Goal: Task Accomplishment & Management: Complete application form

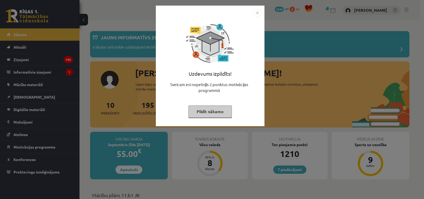
click at [198, 115] on button "Pildīt nākamo" at bounding box center [211, 111] width 44 height 12
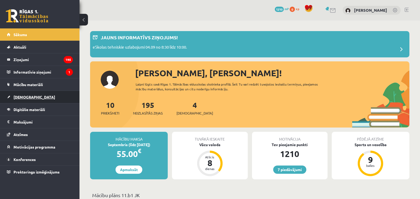
click at [16, 100] on link "[DEMOGRAPHIC_DATA]" at bounding box center [40, 97] width 66 height 12
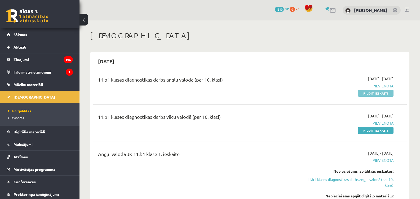
click at [365, 92] on link "Pildīt ieskaiti" at bounding box center [376, 93] width 36 height 7
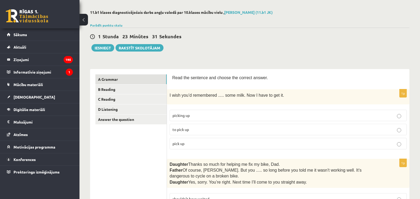
scroll to position [53, 0]
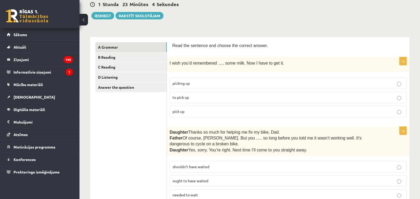
click at [198, 100] on label "to pick up" at bounding box center [288, 97] width 237 height 11
click at [193, 114] on p "pick up" at bounding box center [289, 111] width 232 height 6
click at [197, 97] on p "to pick up" at bounding box center [289, 97] width 232 height 6
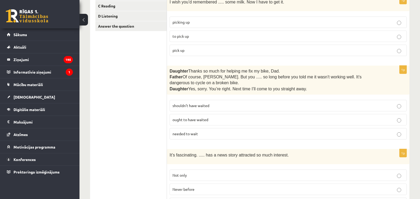
scroll to position [106, 0]
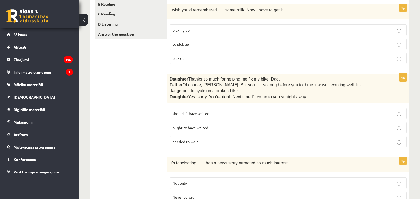
click at [218, 117] on label "shouldn’t have waited" at bounding box center [288, 113] width 237 height 11
click at [210, 129] on p "ought to have waited" at bounding box center [289, 128] width 232 height 6
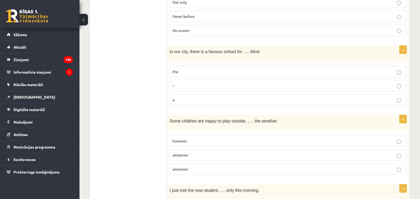
scroll to position [292, 0]
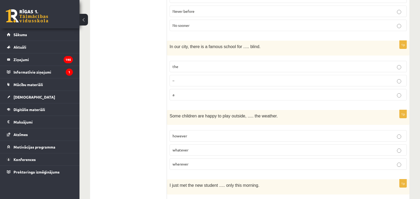
click at [200, 65] on p "the" at bounding box center [289, 67] width 232 height 6
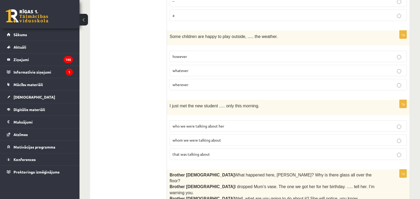
scroll to position [371, 0]
click at [188, 58] on label "however" at bounding box center [288, 55] width 237 height 11
drag, startPoint x: 172, startPoint y: 54, endPoint x: 192, endPoint y: 79, distance: 32.1
click at [192, 79] on fieldset "however whatever wherever" at bounding box center [288, 70] width 237 height 44
copy fieldset "however whatever wherever"
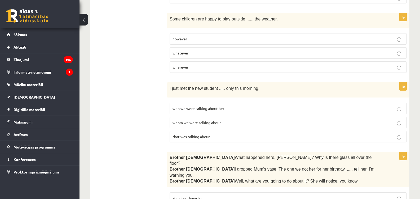
scroll to position [398, 0]
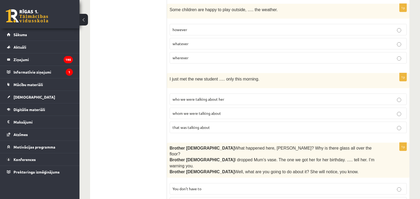
click at [183, 55] on p "wherever" at bounding box center [289, 58] width 232 height 6
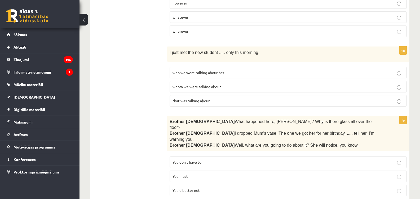
scroll to position [345, 0]
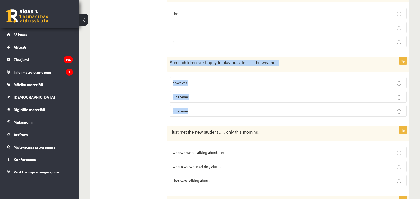
drag, startPoint x: 170, startPoint y: 61, endPoint x: 251, endPoint y: 108, distance: 93.3
click at [251, 108] on div "1p Some children are happy to play outside, ..... the weather. however whatever…" at bounding box center [288, 89] width 243 height 64
copy div "Some children are happy to play outside, ..... the weather. however whatever wh…"
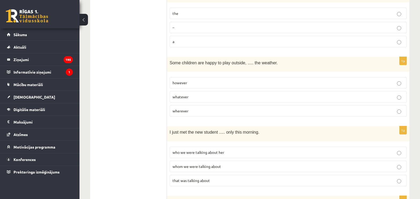
click at [196, 96] on p "whatever" at bounding box center [289, 97] width 232 height 6
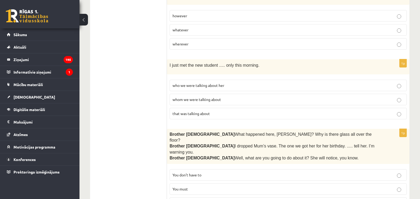
scroll to position [424, 0]
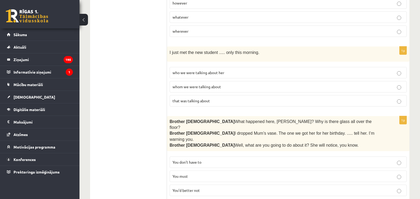
click at [183, 71] on span "who we were talking about her" at bounding box center [199, 72] width 52 height 5
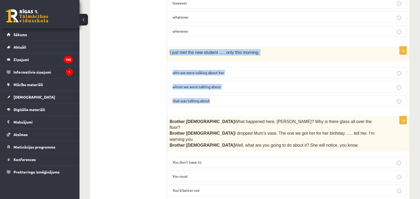
drag, startPoint x: 170, startPoint y: 49, endPoint x: 240, endPoint y: 102, distance: 88.2
click at [240, 102] on div "1p I just met the new student ..... only this morning. who we were talking abou…" at bounding box center [288, 78] width 243 height 64
copy div "I just met the new student ..... only this morning. who we were talking about h…"
click at [235, 107] on div "1p I just met the new student ..... only this morning. who we were talking abou…" at bounding box center [288, 78] width 243 height 64
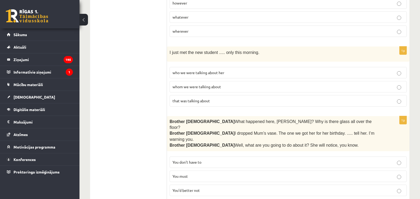
click at [190, 87] on p "whom we were talking about" at bounding box center [289, 87] width 232 height 6
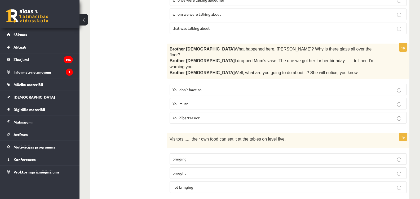
scroll to position [504, 0]
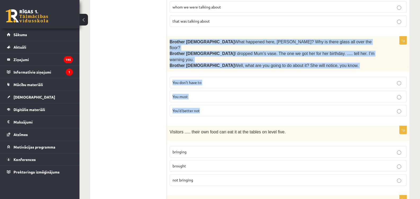
drag, startPoint x: 168, startPoint y: 37, endPoint x: 202, endPoint y: 99, distance: 71.2
click at [202, 99] on div "1p Brother 1  What happened here, Zak? Why is there glass all over the floor? B…" at bounding box center [288, 78] width 243 height 84
copy div "Brother 1  What happened here, Zak? Why is there glass all over the floor? Brot…"
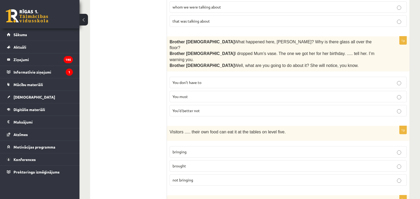
click at [205, 108] on p "You’d better not" at bounding box center [289, 111] width 232 height 6
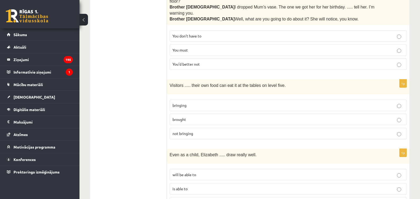
scroll to position [559, 0]
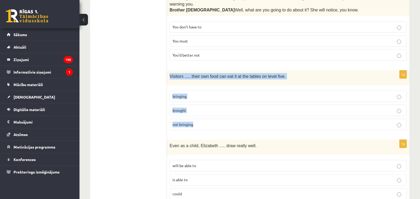
drag, startPoint x: 169, startPoint y: 63, endPoint x: 215, endPoint y: 107, distance: 64.0
click at [215, 107] on div "1p Visitors ..... their own food can eat it at the tables on level five. bringi…" at bounding box center [288, 102] width 243 height 64
copy div "Visitors ..... their own food can eat it at the tables on level five. bringing …"
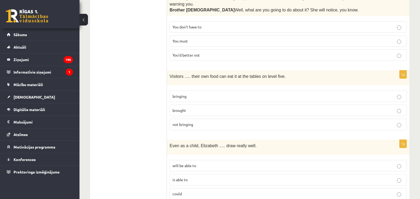
click at [185, 90] on label "bringing" at bounding box center [288, 95] width 237 height 11
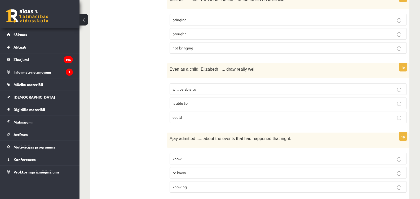
scroll to position [639, 0]
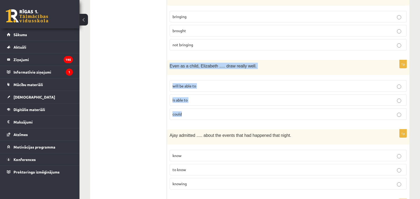
drag, startPoint x: 171, startPoint y: 52, endPoint x: 227, endPoint y: 102, distance: 75.0
click at [245, 97] on div "1p Even as a child, Elizabeth ..... draw really well. will be able to is able t…" at bounding box center [288, 92] width 243 height 64
copy div "Even as a child, Elizabeth ..... draw really well. will be able to is able to c…"
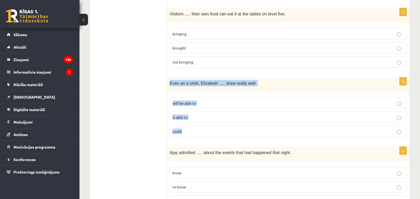
scroll to position [584, 0]
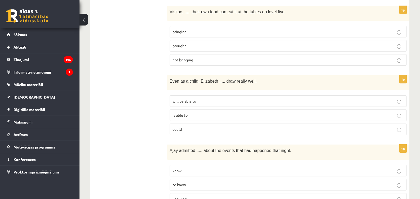
scroll to position [637, 0]
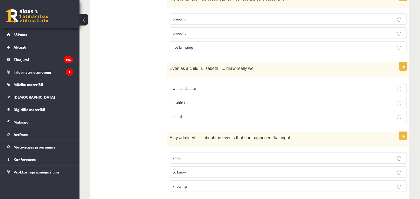
click at [185, 114] on p "could" at bounding box center [289, 117] width 232 height 6
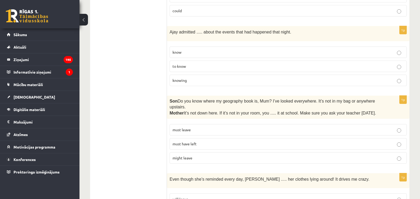
scroll to position [716, 0]
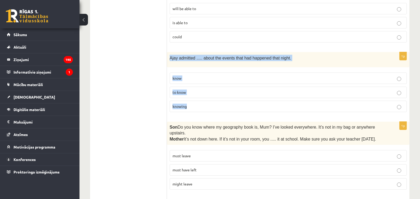
drag, startPoint x: 169, startPoint y: 43, endPoint x: 238, endPoint y: 90, distance: 83.3
click at [238, 90] on div "1p Ajay admitted ..... about the events that had happened that night. know to k…" at bounding box center [288, 84] width 243 height 64
copy div "Ajay admitted ..... about the events that had happened that night. know to know…"
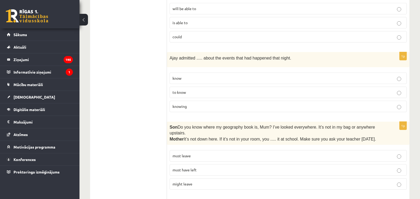
click at [159, 88] on ul "A Grammar B Reading C Reading D Listening Answer the question" at bounding box center [131, 98] width 72 height 1439
click at [187, 103] on p "knowing" at bounding box center [289, 106] width 232 height 6
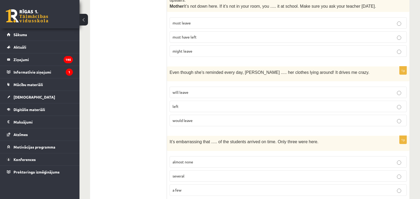
scroll to position [796, 0]
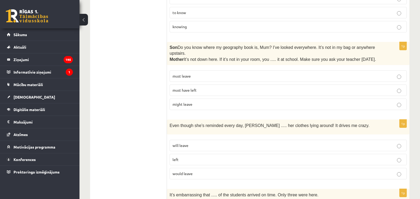
click at [202, 101] on p "might leave" at bounding box center [289, 104] width 232 height 6
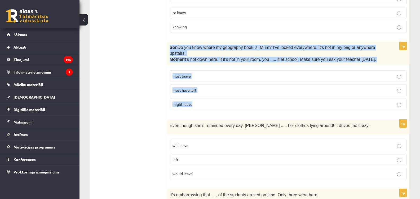
drag, startPoint x: 169, startPoint y: 32, endPoint x: 192, endPoint y: 88, distance: 60.1
click at [194, 88] on div "1p Son  Do you know where my geography book is, Mum? I’ve looked everywhere. It…" at bounding box center [288, 78] width 243 height 72
copy div "Son  Do you know where my geography book is, Mum? I’ve looked everywhere. It’s …"
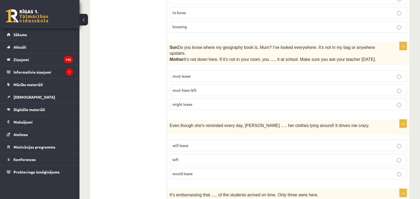
drag, startPoint x: 145, startPoint y: 59, endPoint x: 170, endPoint y: 65, distance: 25.5
click at [145, 60] on ul "A Grammar B Reading C Reading D Listening Answer the question" at bounding box center [131, 18] width 72 height 1439
drag, startPoint x: 179, startPoint y: 68, endPoint x: 179, endPoint y: 65, distance: 3.0
click at [179, 88] on span "must have left" at bounding box center [185, 90] width 24 height 5
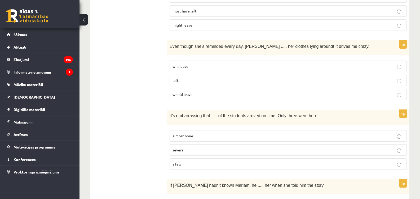
scroll to position [875, 0]
click at [225, 63] on p "will leave" at bounding box center [289, 66] width 232 height 6
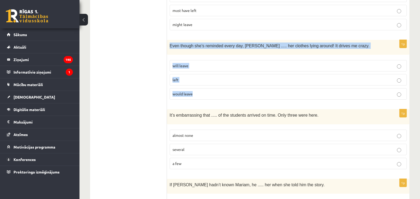
drag, startPoint x: 170, startPoint y: 25, endPoint x: 194, endPoint y: 71, distance: 52.4
click at [194, 71] on div "1p Even though she’s reminded every day, Cathy ..... her clothes lying around! …" at bounding box center [288, 72] width 243 height 64
copy div "Even though she’s reminded every day, Cathy ..... her clothes lying around! It …"
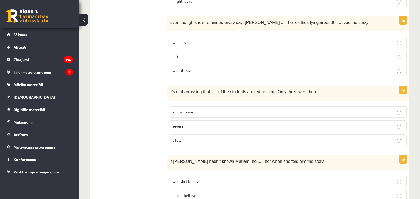
scroll to position [928, 0]
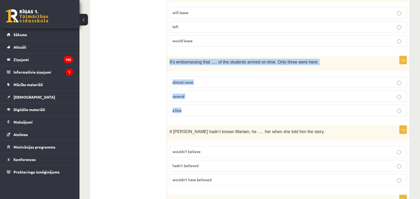
drag, startPoint x: 169, startPoint y: 40, endPoint x: 224, endPoint y: 84, distance: 71.1
click at [224, 84] on div "1p It’s embarrassing that ..... of the students arrived on time. Only three wer…" at bounding box center [288, 88] width 243 height 64
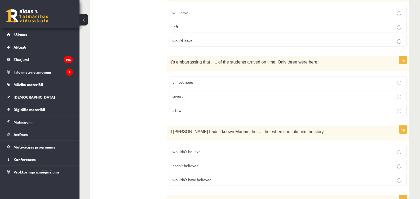
click at [173, 76] on label "almost none" at bounding box center [288, 81] width 237 height 11
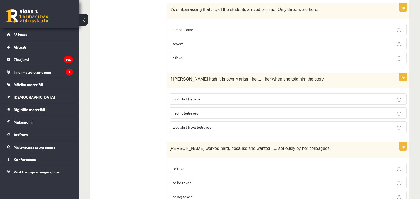
scroll to position [981, 0]
drag, startPoint x: 170, startPoint y: 58, endPoint x: 202, endPoint y: 60, distance: 32.2
click at [202, 75] on p "If Tom hadn’t known Mariam, he ..... her when she told him the story." at bounding box center [275, 78] width 211 height 6
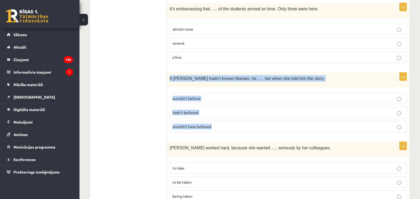
drag, startPoint x: 169, startPoint y: 58, endPoint x: 215, endPoint y: 111, distance: 70.4
click at [215, 111] on div "1p If Tom hadn’t known Mariam, he ..... her when she told him the story. wouldn…" at bounding box center [288, 104] width 243 height 64
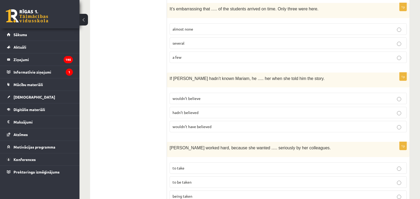
drag, startPoint x: 155, startPoint y: 95, endPoint x: 146, endPoint y: 10, distance: 85.6
click at [212, 124] on p "wouldn’t have believed" at bounding box center [289, 127] width 232 height 6
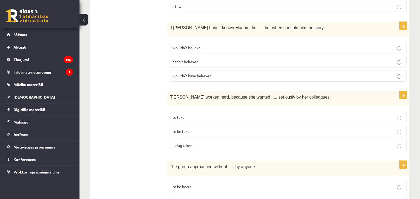
scroll to position [1061, 0]
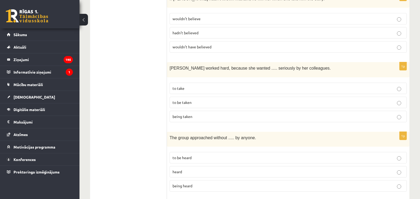
click at [205, 85] on p "to take" at bounding box center [289, 88] width 232 height 6
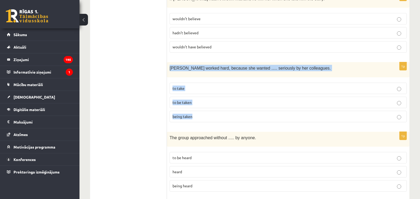
drag, startPoint x: 171, startPoint y: 47, endPoint x: 196, endPoint y: 97, distance: 56.4
click at [196, 97] on div "1p Emma worked hard, because she wanted ..... seriously by her colleagues. to t…" at bounding box center [288, 94] width 243 height 64
click at [201, 99] on p "to be taken" at bounding box center [289, 102] width 232 height 6
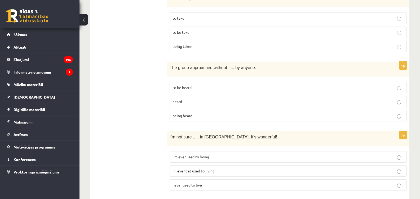
scroll to position [1141, 0]
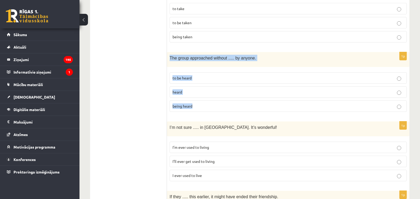
drag, startPoint x: 170, startPoint y: 36, endPoint x: 195, endPoint y: 88, distance: 57.7
click at [195, 88] on div "1p The group approached without ..... by anyone. to be heard heard being heard" at bounding box center [288, 84] width 243 height 64
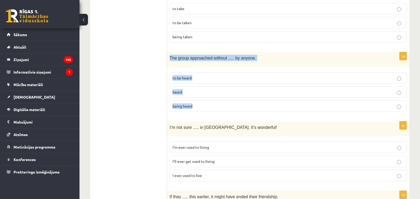
drag, startPoint x: 170, startPoint y: 37, endPoint x: 196, endPoint y: 85, distance: 54.6
click at [196, 85] on div "1p The group approached without ..... by anyone. to be heard heard being heard" at bounding box center [288, 84] width 243 height 64
click at [202, 100] on label "being heard" at bounding box center [288, 105] width 237 height 11
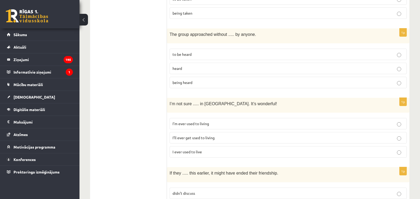
scroll to position [1194, 0]
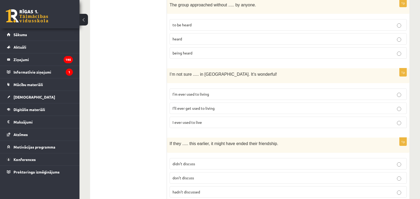
click at [210, 91] on p "I’m ever used to living" at bounding box center [289, 94] width 232 height 6
click at [187, 106] on span "I’ll ever get used to living" at bounding box center [194, 108] width 42 height 5
click at [189, 116] on label "I ever used to live" at bounding box center [288, 121] width 237 height 11
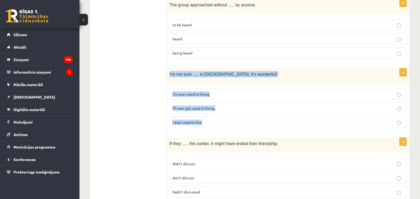
drag, startPoint x: 170, startPoint y: 48, endPoint x: 210, endPoint y: 103, distance: 67.9
click at [210, 103] on div "1p I’m not sure ..... in Paris. It’s wonderful! I’m ever used to living I’ll ev…" at bounding box center [288, 100] width 243 height 64
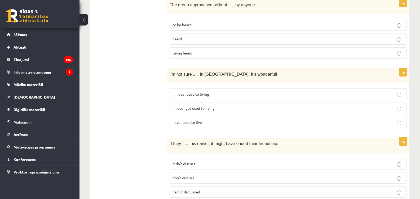
click at [179, 106] on span "I’ll ever get used to living" at bounding box center [194, 108] width 42 height 5
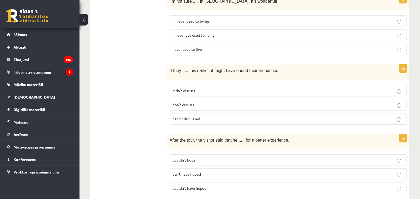
scroll to position [1273, 0]
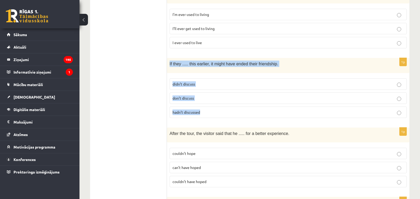
drag, startPoint x: 169, startPoint y: 42, endPoint x: 203, endPoint y: 89, distance: 57.6
click at [203, 89] on div "1p If they ..... this earlier, it might have ended their friendship. didn’t dis…" at bounding box center [288, 90] width 243 height 64
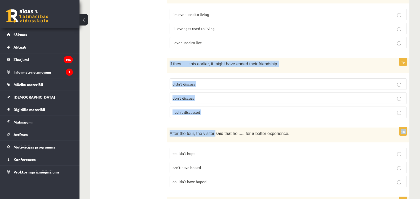
drag, startPoint x: 168, startPoint y: 40, endPoint x: 213, endPoint y: 100, distance: 75.8
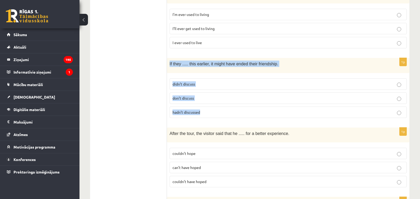
drag, startPoint x: 170, startPoint y: 42, endPoint x: 204, endPoint y: 87, distance: 56.5
click at [204, 87] on div "1p If they ..... this earlier, it might have ended their friendship. didn’t dis…" at bounding box center [288, 90] width 243 height 64
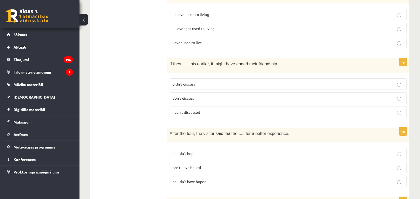
click at [180, 110] on span "hadn’t discussed" at bounding box center [187, 112] width 28 height 5
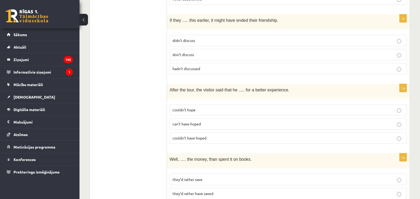
scroll to position [1329, 0]
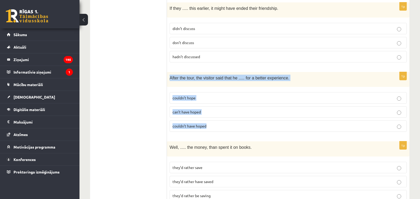
drag, startPoint x: 169, startPoint y: 57, endPoint x: 209, endPoint y: 103, distance: 60.6
click at [209, 103] on div "1p After the tour, the visitor said that he ..... for a better experience. coul…" at bounding box center [288, 104] width 243 height 64
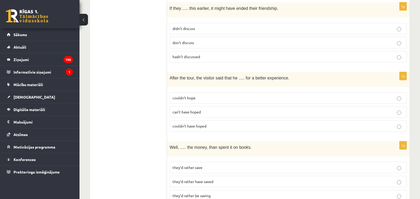
click at [187, 120] on label "couldn’t have hoped" at bounding box center [288, 125] width 237 height 11
click at [185, 179] on span "they’d rather have saved" at bounding box center [193, 181] width 41 height 5
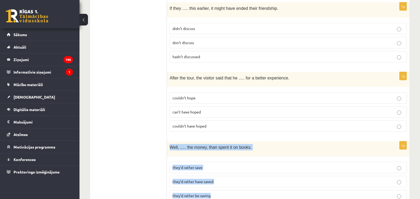
drag, startPoint x: 170, startPoint y: 122, endPoint x: 212, endPoint y: 179, distance: 70.6
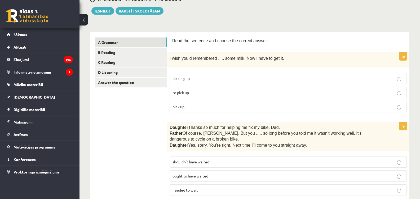
scroll to position [0, 0]
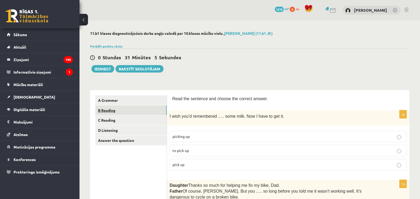
click at [108, 111] on link "B Reading" at bounding box center [130, 110] width 71 height 10
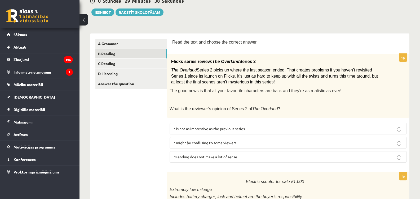
scroll to position [65, 0]
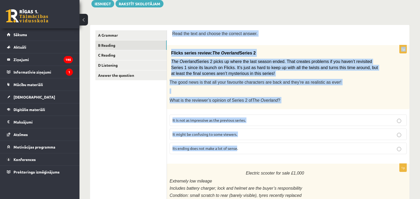
drag, startPoint x: 173, startPoint y: 33, endPoint x: 238, endPoint y: 146, distance: 130.5
click at [307, 99] on p "What is the reviewer’s opinion of Series 2 of The Overland ?" at bounding box center [275, 100] width 211 height 6
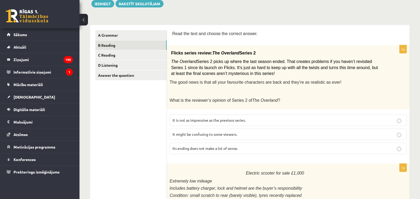
click at [237, 119] on span "It is not as impressive as the previous series." at bounding box center [209, 120] width 73 height 5
click at [197, 135] on p "It might be confusing to some viewers." at bounding box center [289, 134] width 232 height 6
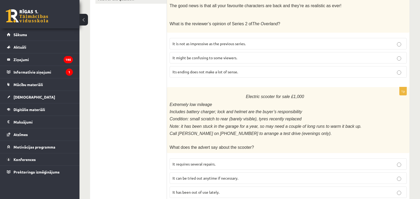
scroll to position [118, 0]
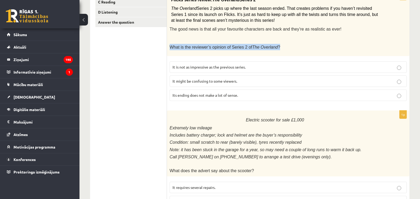
drag, startPoint x: 169, startPoint y: 45, endPoint x: 271, endPoint y: 47, distance: 101.6
click at [271, 47] on div "Flicks series review: The Overland Series 2 The Overland Series 2 picks up wher…" at bounding box center [288, 24] width 243 height 64
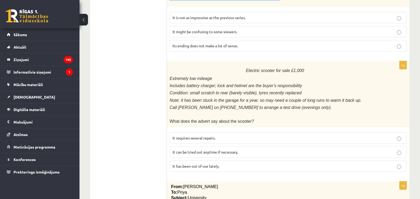
scroll to position [145, 0]
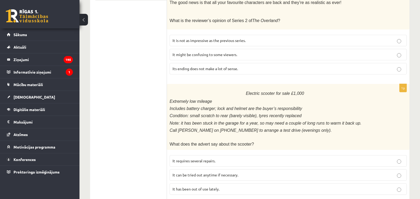
click at [281, 113] on span "Condition: small scratch to rear (barely visible), tyres recently replaced" at bounding box center [236, 115] width 132 height 5
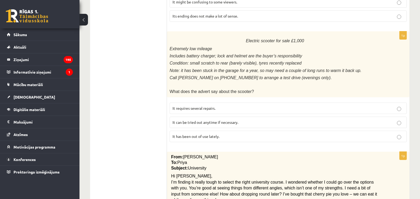
scroll to position [198, 0]
click at [189, 105] on span "It requires several repairs." at bounding box center [194, 107] width 43 height 5
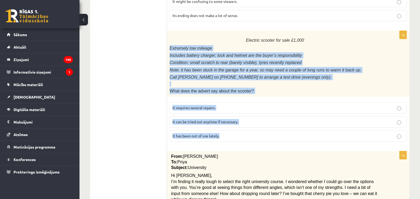
drag, startPoint x: 169, startPoint y: 45, endPoint x: 228, endPoint y: 133, distance: 105.9
click at [228, 133] on div "1p Electric scooter for sale £1,000 Extremely low mileage Includes battery char…" at bounding box center [288, 88] width 243 height 115
click at [223, 136] on label "It has been out of use lately." at bounding box center [288, 135] width 237 height 11
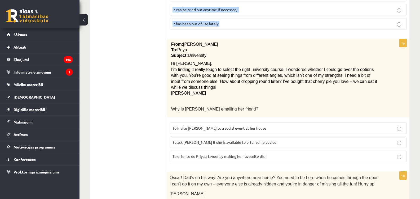
scroll to position [330, 0]
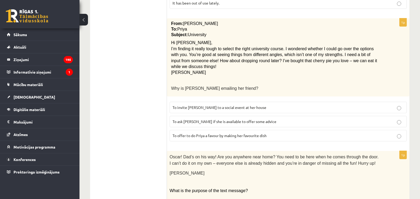
click at [127, 48] on ul "A Grammar B Reading C Reading D Listening Answer the question" at bounding box center [131, 124] width 72 height 718
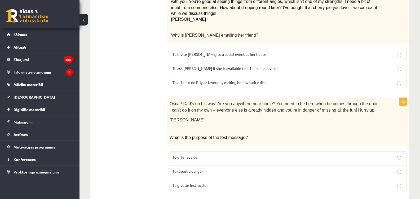
click at [190, 63] on label "To ask Priya if she is available to offer some advice" at bounding box center [288, 68] width 237 height 11
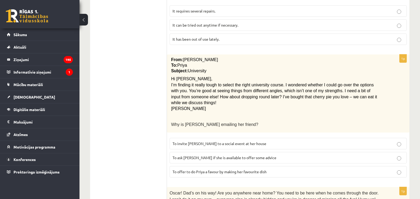
scroll to position [304, 0]
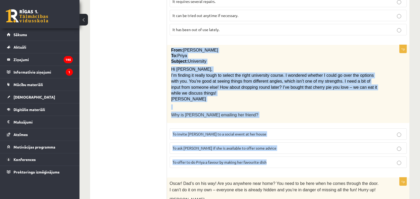
drag, startPoint x: 170, startPoint y: 45, endPoint x: 278, endPoint y: 157, distance: 155.5
click at [278, 157] on div "1p From: Emily To: Priya Subject: University Hi Priya, I’m finding it really to…" at bounding box center [288, 108] width 243 height 127
click at [263, 111] on p "Why is Emily emailing her friend?" at bounding box center [275, 114] width 208 height 6
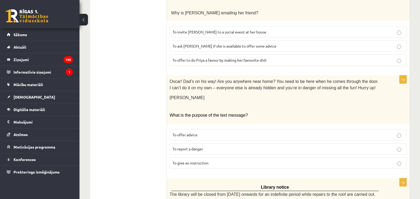
scroll to position [410, 0]
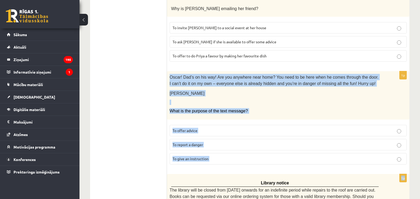
drag, startPoint x: 171, startPoint y: 69, endPoint x: 221, endPoint y: 157, distance: 101.5
click at [221, 158] on div "1p Oscar! Dad’s on his way! Are you anywhere near home? You need to be here whe…" at bounding box center [288, 119] width 243 height 97
click at [62, 97] on link "[DEMOGRAPHIC_DATA]" at bounding box center [40, 97] width 66 height 12
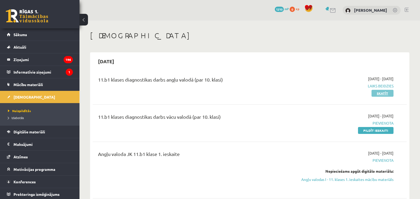
click at [386, 91] on link "Skatīt" at bounding box center [383, 93] width 22 height 7
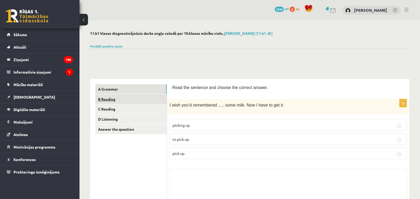
click at [114, 99] on link "B Reading" at bounding box center [130, 99] width 71 height 10
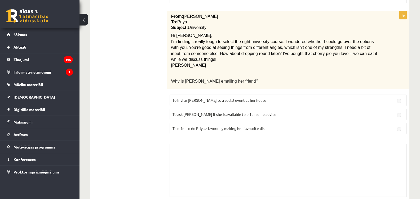
scroll to position [504, 0]
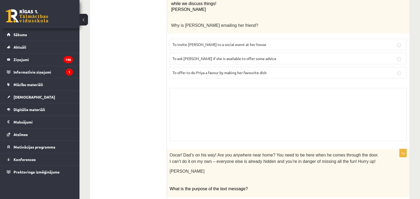
click at [187, 99] on div "Skolotāja pielikums" at bounding box center [288, 114] width 237 height 53
click at [188, 92] on div "Skolotāja pielikums" at bounding box center [288, 114] width 237 height 53
click at [189, 92] on div "Skolotāja pielikums" at bounding box center [288, 114] width 237 height 53
click at [189, 94] on div "Skolotāja pielikums" at bounding box center [288, 114] width 237 height 53
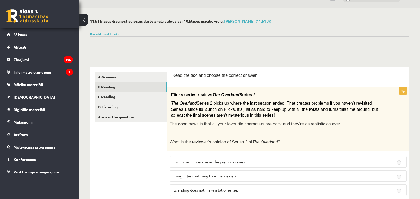
scroll to position [0, 0]
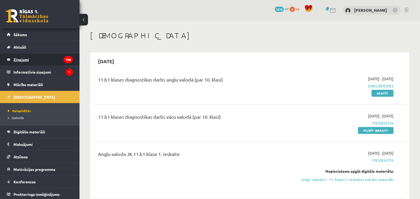
click at [19, 59] on legend "Ziņojumi 196" at bounding box center [43, 59] width 59 height 12
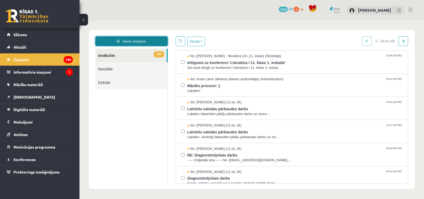
click at [119, 41] on icon at bounding box center [118, 41] width 3 height 3
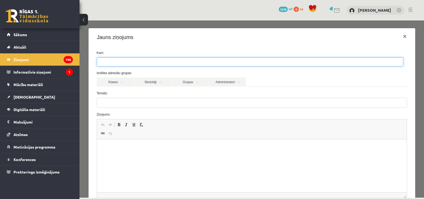
click at [106, 62] on input "search" at bounding box center [106, 62] width 19 height 8
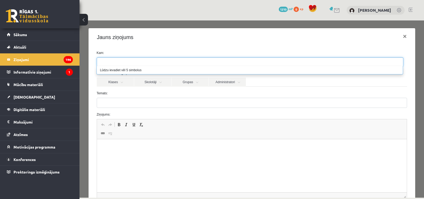
click at [106, 62] on input "search" at bounding box center [106, 62] width 19 height 8
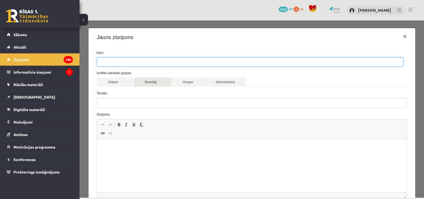
click at [160, 84] on link "Skolotāji" at bounding box center [152, 81] width 37 height 9
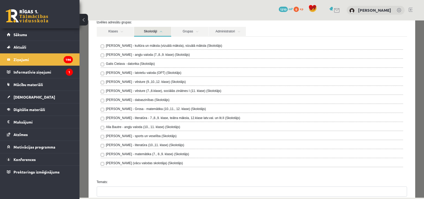
scroll to position [53, 0]
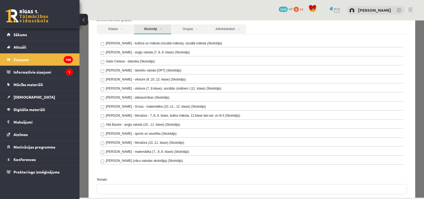
click at [129, 51] on label "[PERSON_NAME] - angļu valoda (7.,8.,9. klase) (Skolotājs)" at bounding box center [148, 52] width 84 height 5
click at [24, 38] on link "Sākums" at bounding box center [40, 34] width 66 height 12
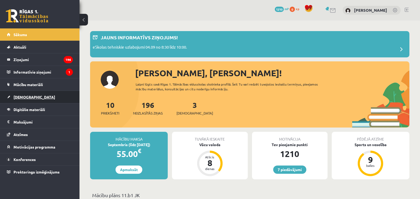
click at [25, 97] on span "[DEMOGRAPHIC_DATA]" at bounding box center [35, 96] width 42 height 5
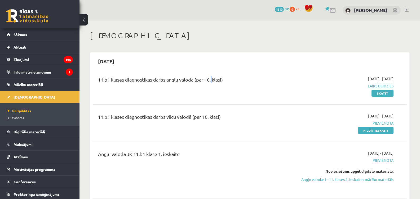
drag, startPoint x: 211, startPoint y: 80, endPoint x: 223, endPoint y: 80, distance: 11.7
click at [214, 80] on div "11.b1 klases diagnostikas darbs angļu valodā (par 10. klasi)" at bounding box center [195, 81] width 194 height 10
click at [380, 90] on link "Skatīt" at bounding box center [383, 93] width 22 height 7
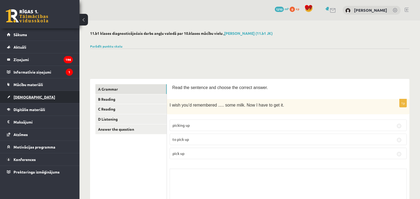
click at [22, 96] on span "[DEMOGRAPHIC_DATA]" at bounding box center [35, 96] width 42 height 5
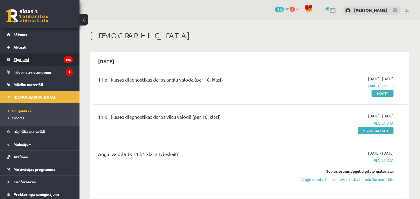
click at [22, 62] on legend "Ziņojumi 196" at bounding box center [43, 59] width 59 height 12
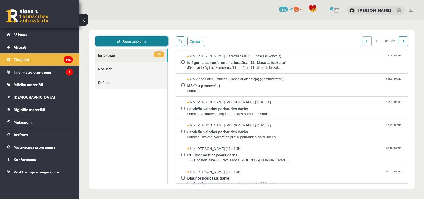
click at [110, 41] on link "Jauns ziņojums" at bounding box center [131, 41] width 72 height 10
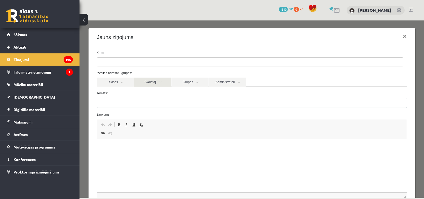
click at [146, 86] on link "Skolotāji" at bounding box center [152, 81] width 37 height 9
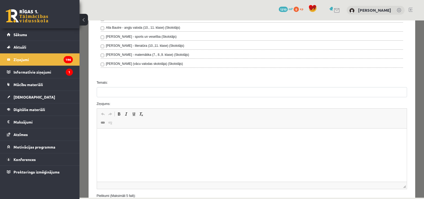
scroll to position [159, 0]
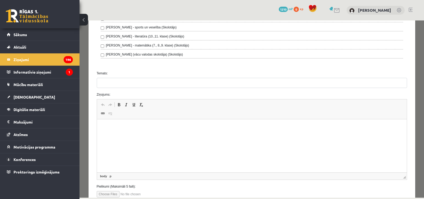
click at [112, 123] on html at bounding box center [252, 127] width 310 height 16
drag, startPoint x: 112, startPoint y: 123, endPoint x: 102, endPoint y: 126, distance: 10.5
click at [102, 126] on p "Визуальный текстовый редактор, wiswyg-editor-70246271697020-1757324437-161" at bounding box center [251, 127] width 299 height 6
click at [117, 128] on span "Вставить" at bounding box center [117, 131] width 19 height 8
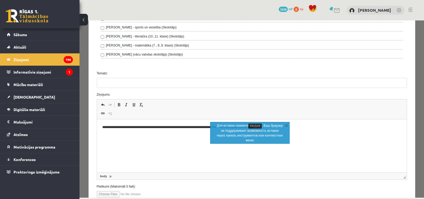
click at [110, 128] on p "**********" at bounding box center [250, 127] width 296 height 6
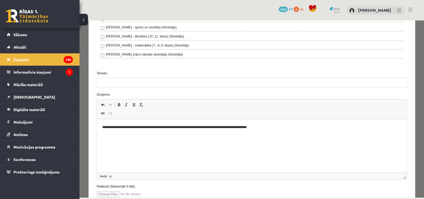
click at [103, 127] on p "**********" at bounding box center [250, 127] width 296 height 6
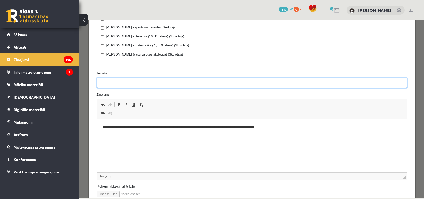
click at [107, 84] on input "Temats:" at bounding box center [252, 83] width 311 height 10
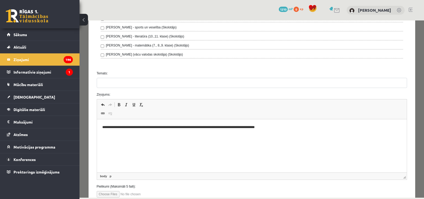
drag, startPoint x: 107, startPoint y: 84, endPoint x: 97, endPoint y: 138, distance: 54.5
click at [97, 138] on div "Rich Text Editor, wiswyg-editor-70246271697020-1757324437-161 Панели инструмент…" at bounding box center [252, 139] width 311 height 81
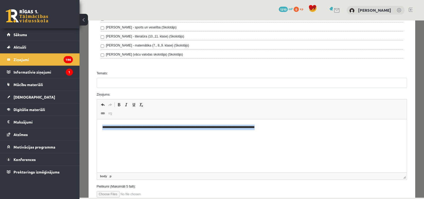
drag, startPoint x: 101, startPoint y: 125, endPoint x: 280, endPoint y: 128, distance: 179.3
click at [280, 128] on html "**********" at bounding box center [252, 127] width 310 height 16
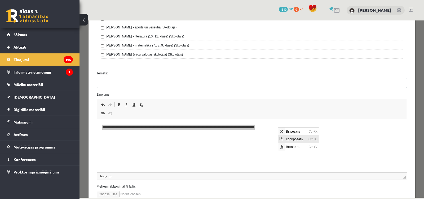
click at [284, 138] on span "Копировать" at bounding box center [282, 139] width 4 height 4
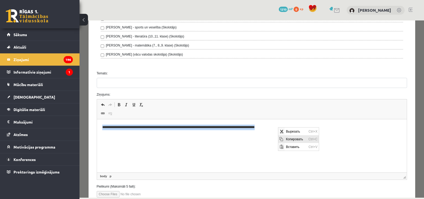
copy p "**********"
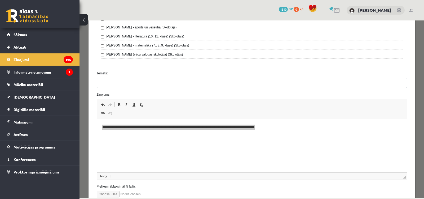
click at [112, 83] on input "Temats:" at bounding box center [252, 83] width 311 height 10
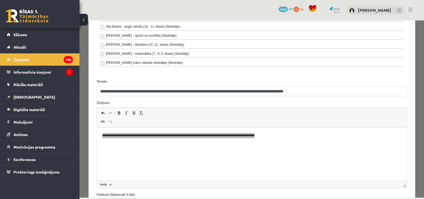
scroll to position [197, 0]
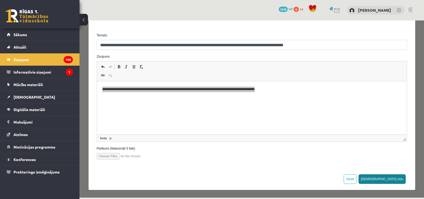
type input "**********"
click at [391, 179] on button "Sūtīt ziņu" at bounding box center [382, 179] width 47 height 10
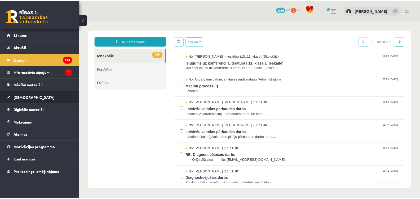
scroll to position [0, 0]
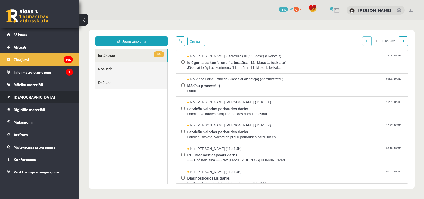
click at [21, 94] on link "[DEMOGRAPHIC_DATA]" at bounding box center [40, 97] width 66 height 12
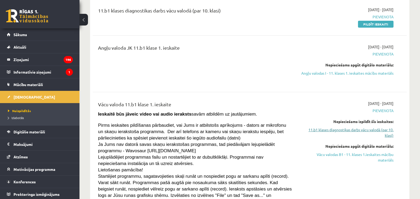
scroll to position [53, 0]
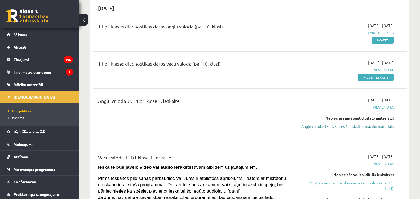
click at [384, 129] on link "Angļu valodas I - 11. klases 1. ieskaites mācību materiāls" at bounding box center [347, 126] width 93 height 6
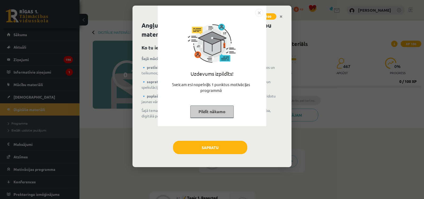
click at [210, 115] on button "Pildīt nākamo" at bounding box center [212, 111] width 44 height 12
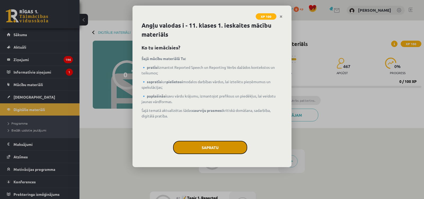
click at [223, 145] on button "Sapratu" at bounding box center [210, 147] width 74 height 13
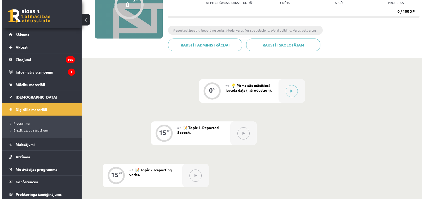
scroll to position [80, 0]
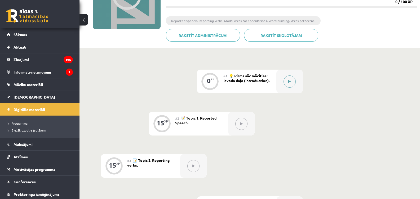
click at [293, 80] on button at bounding box center [290, 81] width 12 height 12
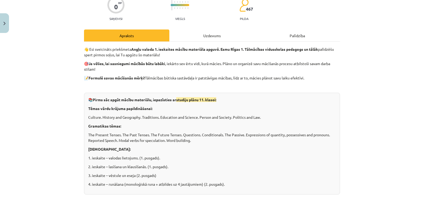
scroll to position [0, 0]
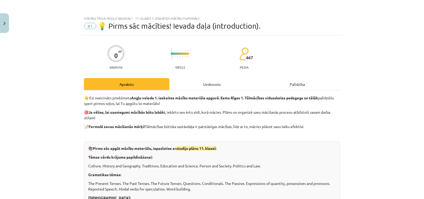
click at [181, 88] on div "Uzdevums" at bounding box center [211, 84] width 85 height 12
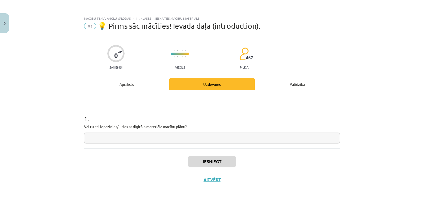
scroll to position [3, 0]
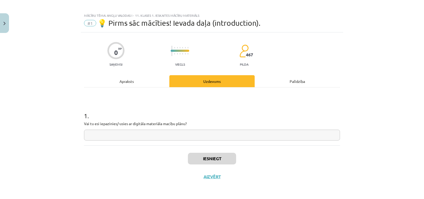
click at [138, 134] on input "text" at bounding box center [212, 134] width 256 height 11
type input "*"
click at [201, 159] on button "Iesniegt" at bounding box center [212, 159] width 48 height 12
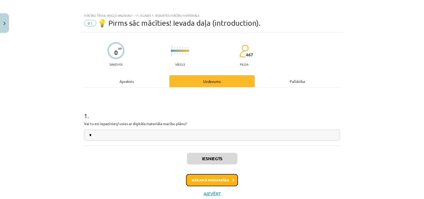
click at [218, 180] on button "Nākamā nodarbība" at bounding box center [212, 180] width 52 height 12
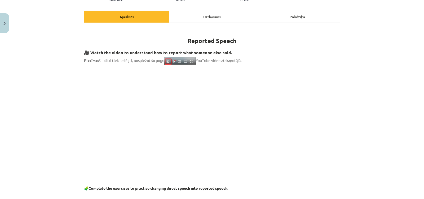
scroll to position [0, 0]
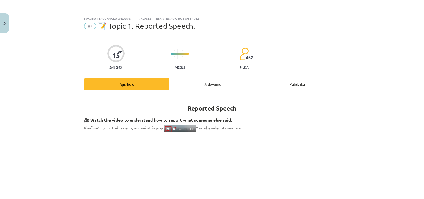
click at [202, 80] on div "Uzdevums" at bounding box center [211, 84] width 85 height 12
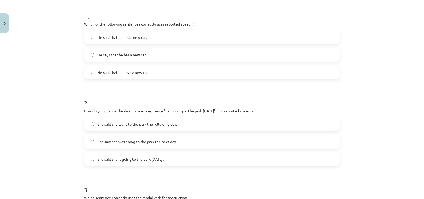
scroll to position [93, 0]
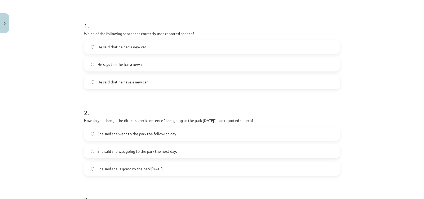
click at [101, 47] on span "He said that he had a new car." at bounding box center [122, 47] width 49 height 6
click at [120, 65] on span "He says that he has a new car." at bounding box center [122, 65] width 49 height 6
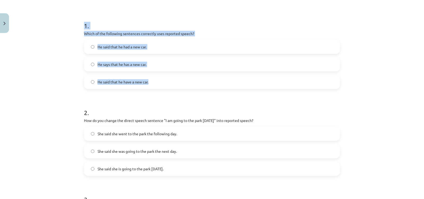
drag, startPoint x: 82, startPoint y: 25, endPoint x: 149, endPoint y: 83, distance: 87.6
click at [149, 83] on div "1 . Which of the following sentences correctly uses reported speech? He said th…" at bounding box center [212, 51] width 256 height 76
copy div "1 . Which of the following sentences correctly uses reported speech? He said th…"
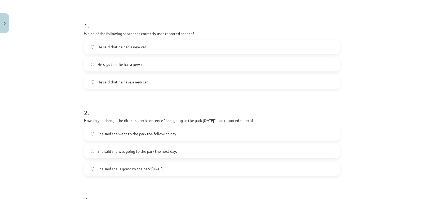
click at [100, 102] on h1 "2 ." at bounding box center [212, 107] width 256 height 16
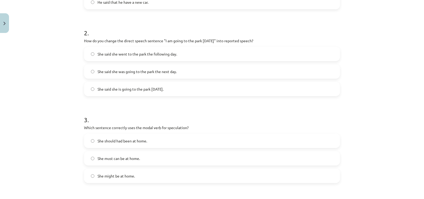
scroll to position [146, 0]
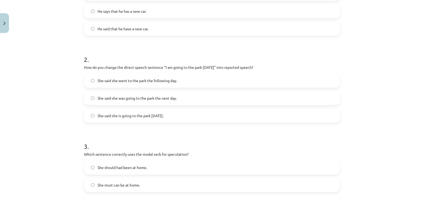
drag, startPoint x: 80, startPoint y: 56, endPoint x: 172, endPoint y: 114, distance: 108.4
click at [172, 114] on div "15 XP Saņemsi Viegls 467 pilda Apraksts Uzdevums Palīdzība 1 . Which of the fol…" at bounding box center [212, 160] width 263 height 542
copy div "2 . How do you change the direct speech sentence "I am going to the park tomorr…"
click at [147, 130] on form "1 . Which of the following sentences correctly uses reported speech? He said th…" at bounding box center [212, 171] width 256 height 423
click at [126, 98] on span "She said she was going to the park the next day." at bounding box center [137, 98] width 79 height 6
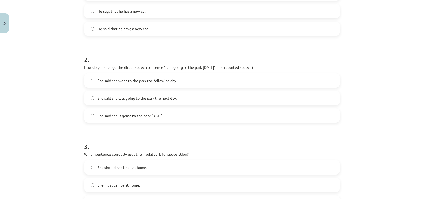
click at [107, 116] on span "She said she is going to the park tomorrow." at bounding box center [131, 116] width 66 height 6
click at [144, 97] on span "She said she was going to the park the next day." at bounding box center [137, 98] width 79 height 6
drag, startPoint x: 80, startPoint y: 58, endPoint x: 167, endPoint y: 117, distance: 104.5
click at [167, 117] on div "15 XP Saņemsi Viegls 467 pilda Apraksts Uzdevums Palīdzība 1 . Which of the fol…" at bounding box center [212, 160] width 263 height 542
copy div "2 . How do you change the direct speech sentence "I am going to the park tomorr…"
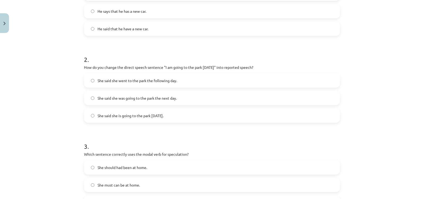
click at [134, 138] on h1 "3 ." at bounding box center [212, 141] width 256 height 16
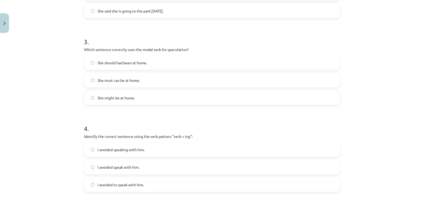
scroll to position [252, 0]
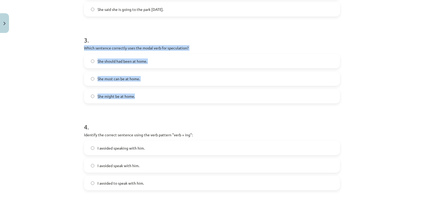
drag, startPoint x: 81, startPoint y: 48, endPoint x: 150, endPoint y: 92, distance: 82.1
click at [150, 92] on div "15 XP Saņemsi Viegls 467 pilda Apraksts Uzdevums Palīdzība 1 . Which of the fol…" at bounding box center [212, 54] width 263 height 542
copy div "Which sentence correctly uses the modal verb for speculation? She should had be…"
click at [14, 75] on div "Mācību tēma: Angļu valodas i - 11. klases 1. ieskaites mācību materiāls #2 📝 To…" at bounding box center [212, 99] width 424 height 199
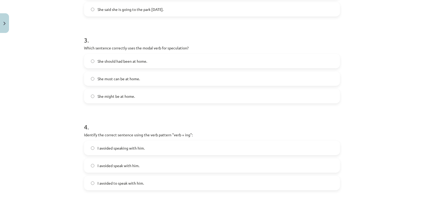
click at [122, 95] on span "She might be at home." at bounding box center [116, 96] width 37 height 6
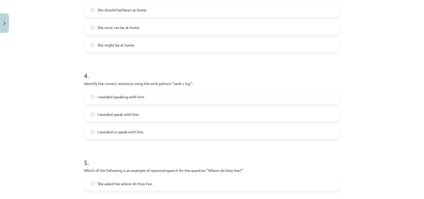
scroll to position [305, 0]
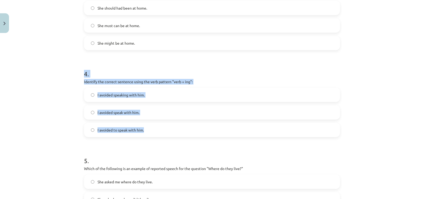
drag, startPoint x: 80, startPoint y: 68, endPoint x: 144, endPoint y: 133, distance: 91.2
click at [144, 133] on div "15 XP Saņemsi Viegls 467 pilda Apraksts Uzdevums Palīdzība 1 . Which of the fol…" at bounding box center [212, 1] width 263 height 542
copy div "4 . Identify the correct sentence using the verb pattern "verb + ing": I avoide…"
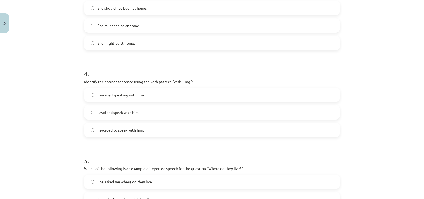
click at [120, 150] on h1 "5 ." at bounding box center [212, 155] width 256 height 16
click at [103, 94] on span "I avoided speaking with him." at bounding box center [121, 95] width 47 height 6
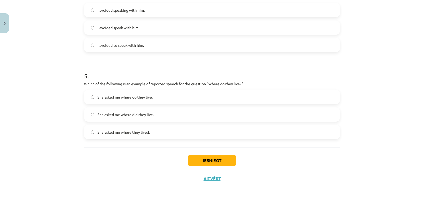
scroll to position [392, 0]
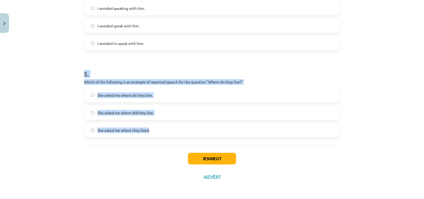
drag, startPoint x: 81, startPoint y: 69, endPoint x: 147, endPoint y: 129, distance: 89.4
copy div "5 . Which of the following is an example of reported speech for the question "W…"
click at [57, 129] on div "Mācību tēma: Angļu valodas i - 11. klases 1. ieskaites mācību materiāls #2 📝 To…" at bounding box center [212, 99] width 424 height 199
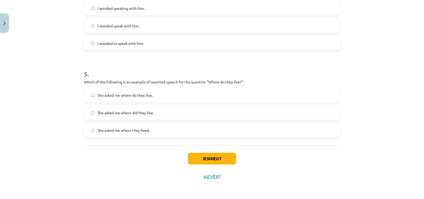
click at [98, 93] on span "She asked me where do they live." at bounding box center [125, 95] width 55 height 6
click at [106, 130] on span "She asked me where they lived." at bounding box center [124, 130] width 52 height 6
click at [211, 155] on button "Iesniegt" at bounding box center [212, 159] width 48 height 12
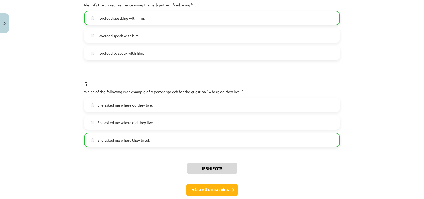
scroll to position [408, 0]
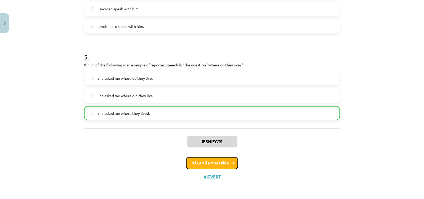
click at [202, 163] on button "Nākamā nodarbība" at bounding box center [212, 163] width 52 height 12
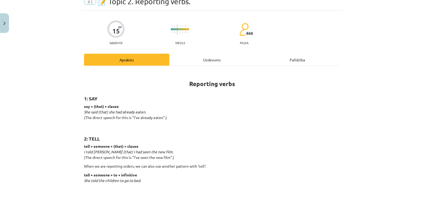
scroll to position [13, 0]
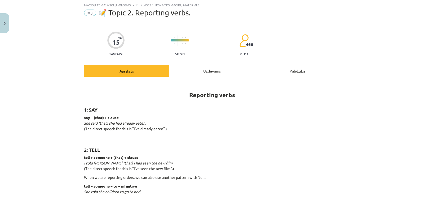
click at [188, 71] on div "Uzdevums" at bounding box center [211, 71] width 85 height 12
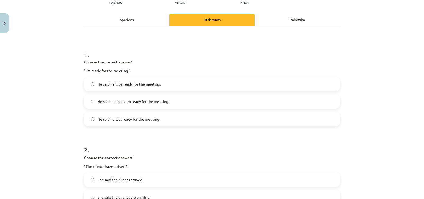
scroll to position [66, 0]
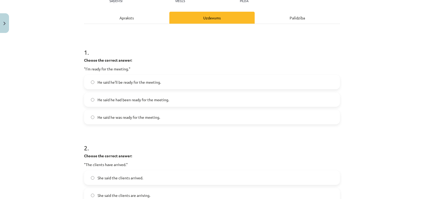
click at [106, 118] on span "He said he was ready for the meeting." at bounding box center [129, 117] width 63 height 6
click at [110, 102] on span "He said he had been ready for the meeting." at bounding box center [134, 100] width 72 height 6
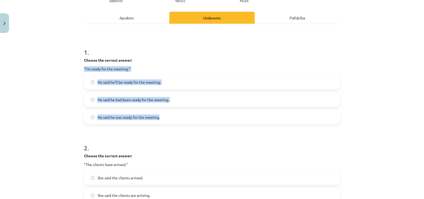
drag, startPoint x: 82, startPoint y: 68, endPoint x: 158, endPoint y: 116, distance: 90.7
drag, startPoint x: 153, startPoint y: 120, endPoint x: 155, endPoint y: 115, distance: 6.2
copy div ""I'm ready for the meeting." He said he'll be ready for the meeting. He said he…"
click at [42, 94] on div "Mācību tēma: Angļu valodas i - 11. klases 1. ieskaites mācību materiāls #3 📝 To…" at bounding box center [212, 99] width 424 height 199
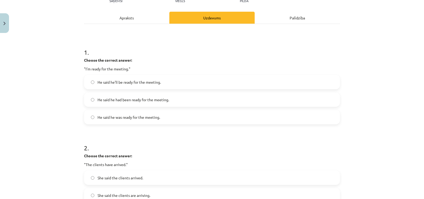
click at [133, 118] on span "He said he was ready for the meeting." at bounding box center [129, 117] width 63 height 6
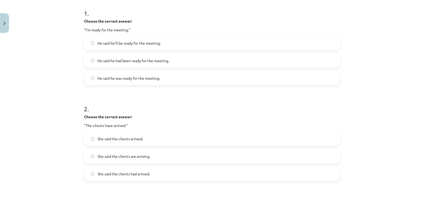
scroll to position [146, 0]
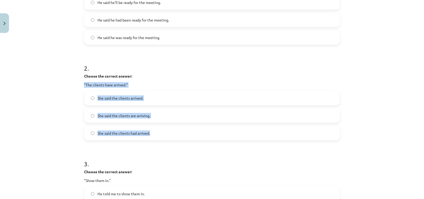
drag, startPoint x: 82, startPoint y: 84, endPoint x: 154, endPoint y: 133, distance: 86.7
click at [160, 134] on div "2 . Choose the correct answer: "The clients have arrived." She said the clients…" at bounding box center [212, 97] width 256 height 85
drag, startPoint x: 138, startPoint y: 133, endPoint x: 138, endPoint y: 126, distance: 7.2
copy div ""The clients have arrived." She said the clients arrived. She said the clients …"
click at [34, 115] on div "Mācību tēma: Angļu valodas i - 11. klases 1. ieskaites mācību materiāls #3 📝 To…" at bounding box center [212, 99] width 424 height 199
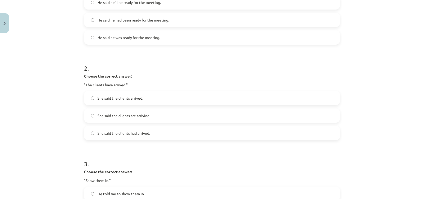
click at [131, 134] on span "She said the clients had arrived." at bounding box center [124, 133] width 53 height 6
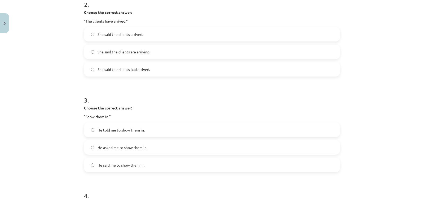
scroll to position [225, 0]
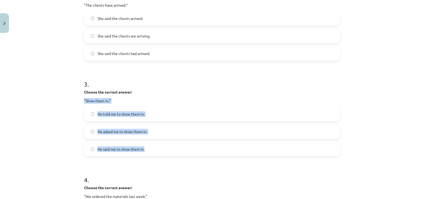
drag, startPoint x: 81, startPoint y: 99, endPoint x: 147, endPoint y: 154, distance: 85.3
click at [147, 154] on div "15 XP Saņemsi Viegls 466 pilda Apraksts Uzdevums Palīdzība 1 . Choose the corre…" at bounding box center [212, 102] width 263 height 585
copy div ""Show them in." He told me to show them in. He asked me to show them in. He sai…"
click at [69, 153] on div "Mācību tēma: Angļu valodas i - 11. klases 1. ieskaites mācību materiāls #3 📝 To…" at bounding box center [212, 99] width 424 height 199
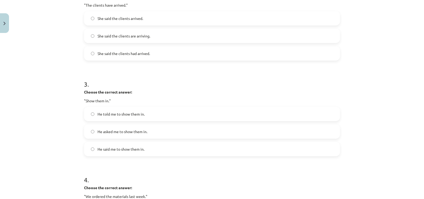
click at [98, 113] on span "He told me to show them in." at bounding box center [121, 114] width 47 height 6
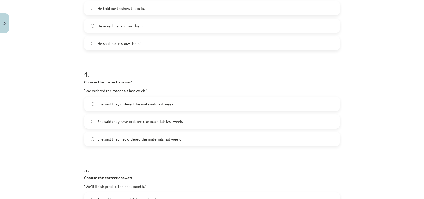
scroll to position [332, 0]
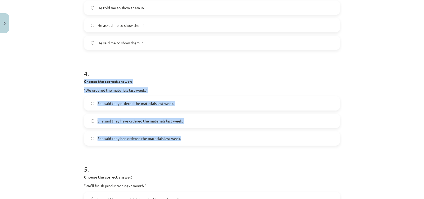
drag, startPoint x: 81, startPoint y: 80, endPoint x: 185, endPoint y: 136, distance: 118.1
click at [48, 120] on div "Mācību tēma: Angļu valodas i - 11. klases 1. ieskaites mācību materiāls #3 📝 To…" at bounding box center [212, 99] width 424 height 199
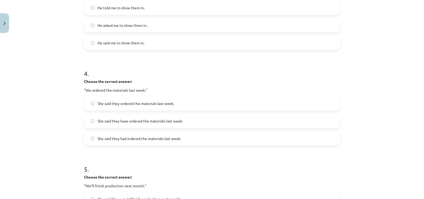
click at [98, 138] on span "She said they had ordered the materials last week." at bounding box center [140, 139] width 84 height 6
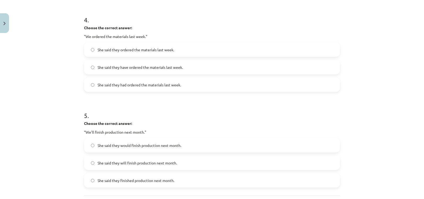
scroll to position [411, 0]
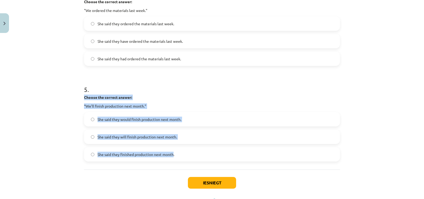
drag, startPoint x: 81, startPoint y: 95, endPoint x: 172, endPoint y: 155, distance: 109.0
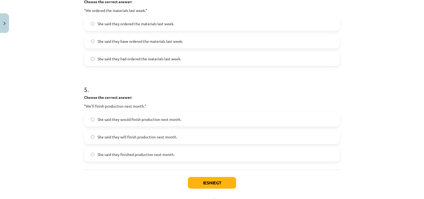
click at [158, 90] on h1 "5 ." at bounding box center [212, 84] width 256 height 16
click at [118, 117] on span "She said they would finish production next month." at bounding box center [140, 119] width 84 height 6
click at [188, 182] on button "Iesniegt" at bounding box center [212, 183] width 48 height 12
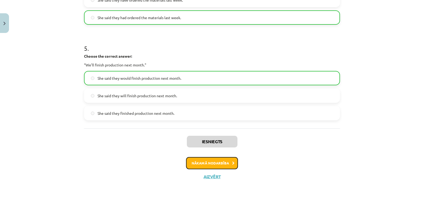
click at [195, 161] on button "Nākamā nodarbība" at bounding box center [212, 163] width 52 height 12
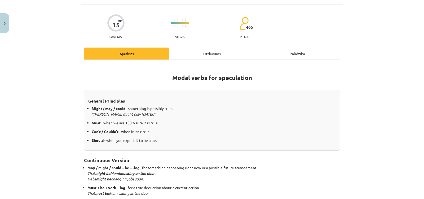
scroll to position [40, 0]
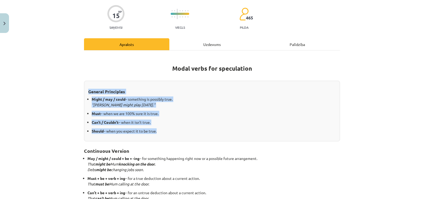
drag, startPoint x: 86, startPoint y: 90, endPoint x: 155, endPoint y: 132, distance: 80.8
click at [155, 132] on div "General Principles Might / may / could – something is possibly true. “Messi mig…" at bounding box center [212, 111] width 256 height 60
click at [256, 90] on h3 "General Principles" at bounding box center [212, 90] width 248 height 10
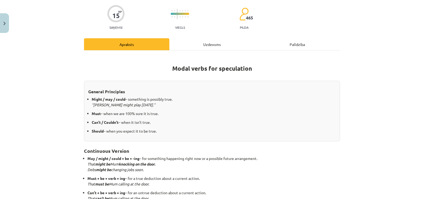
click at [207, 39] on div "Uzdevums" at bounding box center [211, 44] width 85 height 12
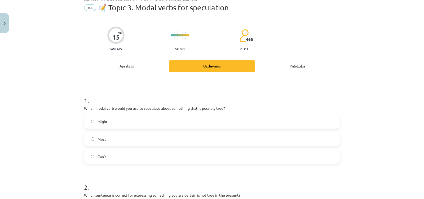
scroll to position [13, 0]
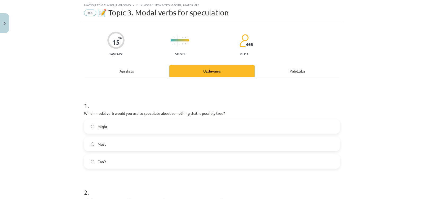
click at [101, 124] on span "Might" at bounding box center [103, 127] width 10 height 6
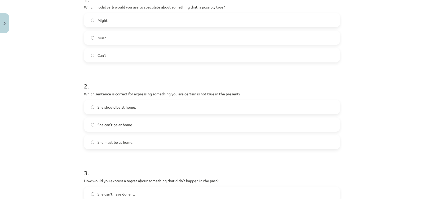
click at [114, 123] on span "She can't be at home." at bounding box center [116, 125] width 36 height 6
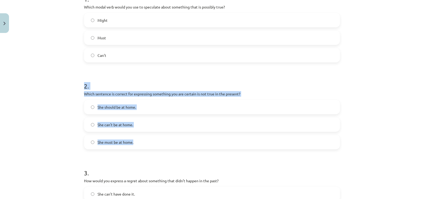
drag, startPoint x: 93, startPoint y: 93, endPoint x: 97, endPoint y: 136, distance: 43.0
click at [138, 142] on div "15 XP Saņemsi Viegls 465 pilda Apraksts Uzdevums Palīdzība 1 . Which modal verb…" at bounding box center [212, 187] width 263 height 542
click at [129, 70] on form "1 . Which modal verb would you use to speculate about something that is possibl…" at bounding box center [212, 197] width 256 height 423
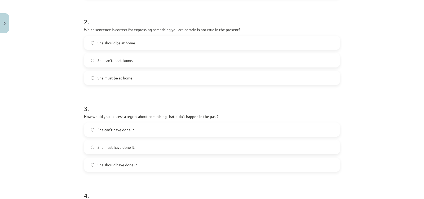
scroll to position [252, 0]
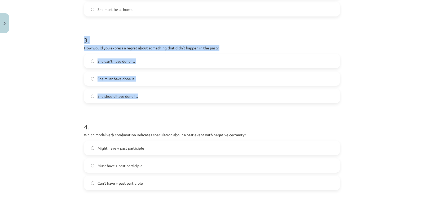
drag, startPoint x: 80, startPoint y: 39, endPoint x: 146, endPoint y: 94, distance: 85.9
click at [146, 94] on div "15 XP Saņemsi Viegls 465 pilda Apraksts Uzdevums Palīdzība 1 . Which modal verb…" at bounding box center [212, 54] width 263 height 542
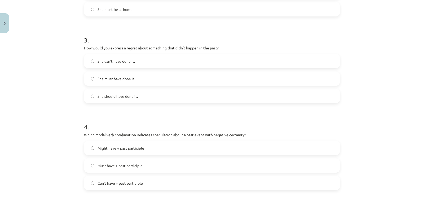
click at [99, 111] on form "1 . Which modal verb would you use to speculate about something that is possibl…" at bounding box center [212, 65] width 256 height 423
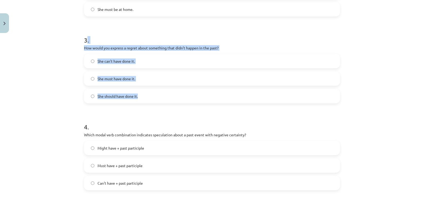
drag, startPoint x: 84, startPoint y: 38, endPoint x: 139, endPoint y: 94, distance: 78.2
click at [139, 94] on div "3 . How would you express a regret about something that didn’t happen in the pa…" at bounding box center [212, 65] width 256 height 76
click at [148, 93] on label "She should have done it." at bounding box center [212, 95] width 255 height 13
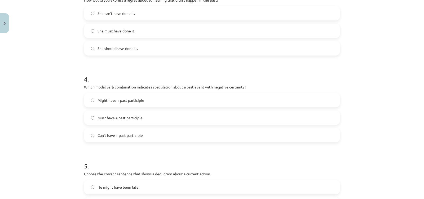
scroll to position [305, 0]
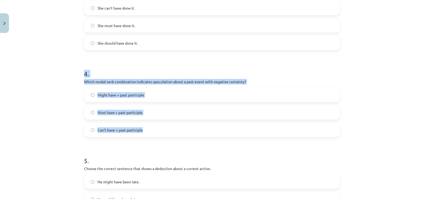
drag, startPoint x: 80, startPoint y: 75, endPoint x: 148, endPoint y: 127, distance: 85.6
click at [147, 136] on div "15 XP Saņemsi Viegls 465 pilda Apraksts Uzdevums Palīdzība 1 . Which modal verb…" at bounding box center [212, 1] width 263 height 542
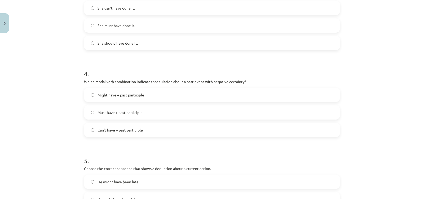
drag, startPoint x: 90, startPoint y: 141, endPoint x: 116, endPoint y: 131, distance: 27.7
click at [90, 140] on form "1 . Which modal verb would you use to speculate about something that is possibl…" at bounding box center [212, 12] width 256 height 423
click at [123, 128] on span "Can't have + past participle" at bounding box center [120, 130] width 45 height 6
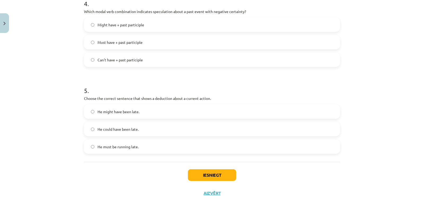
scroll to position [385, 0]
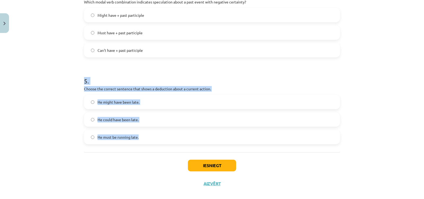
drag, startPoint x: 81, startPoint y: 77, endPoint x: 144, endPoint y: 144, distance: 91.6
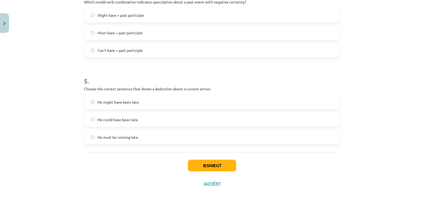
click at [126, 156] on div "Iesniegt Aizvērt" at bounding box center [212, 170] width 256 height 37
click at [115, 103] on span "He might have been late." at bounding box center [119, 102] width 42 height 6
drag, startPoint x: 126, startPoint y: 134, endPoint x: 150, endPoint y: 141, distance: 25.2
click at [128, 134] on label "He must be running late." at bounding box center [212, 136] width 255 height 13
click at [203, 170] on button "Iesniegt" at bounding box center [212, 165] width 48 height 12
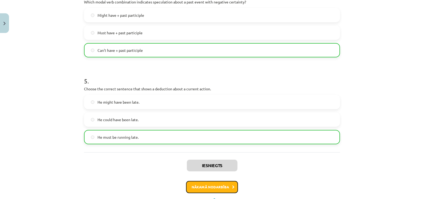
click at [192, 192] on button "Nākamā nodarbība" at bounding box center [212, 187] width 52 height 12
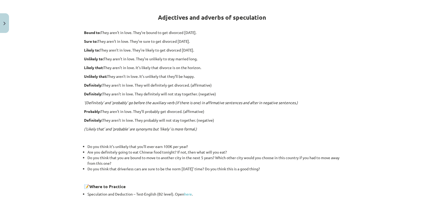
scroll to position [13, 0]
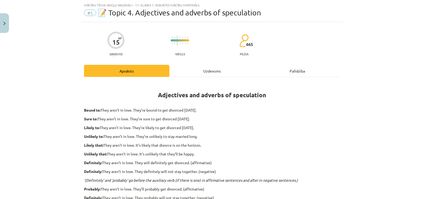
click at [186, 69] on div "Uzdevums" at bounding box center [211, 71] width 85 height 12
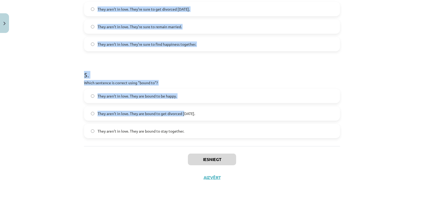
scroll to position [400, 0]
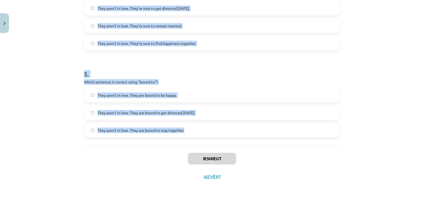
drag, startPoint x: 82, startPoint y: 29, endPoint x: 197, endPoint y: 145, distance: 163.0
click at [56, 91] on div "Mācību tēma: Angļu valodas i - 11. klases 1. ieskaites mācību materiāls #5 📝 To…" at bounding box center [212, 99] width 424 height 199
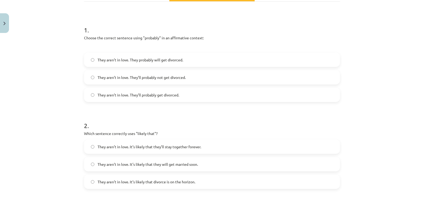
scroll to position [55, 0]
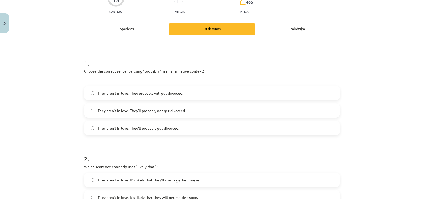
click at [109, 94] on span "They aren’t in love. They probably will get divorced." at bounding box center [141, 93] width 86 height 6
click at [163, 128] on span "They aren’t in love. They’ll probably get divorced." at bounding box center [139, 128] width 82 height 6
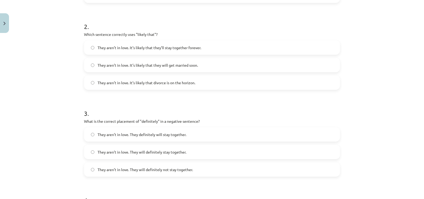
scroll to position [188, 0]
click at [169, 78] on label "They aren’t in love. It’s likely that divorce is on the horizon." at bounding box center [212, 81] width 255 height 13
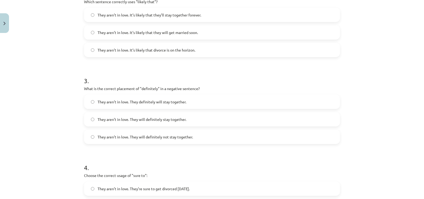
scroll to position [268, 0]
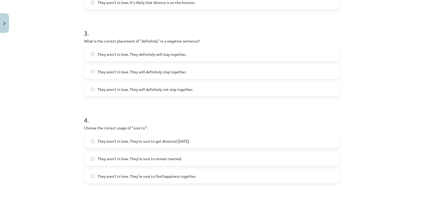
click at [145, 91] on span "They aren’t in love. They will definitely not stay together." at bounding box center [145, 89] width 95 height 6
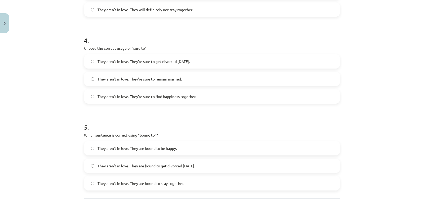
click at [208, 59] on label "They aren’t in love. They’re sure to get divorced within six months." at bounding box center [212, 61] width 255 height 13
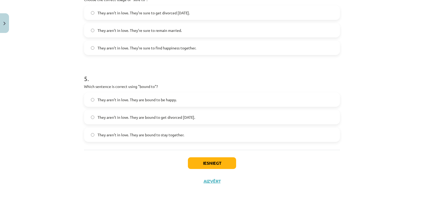
scroll to position [400, 0]
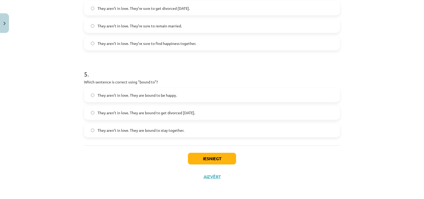
click at [148, 115] on span "They aren’t in love. They are bound to get divorced within six months." at bounding box center [147, 113] width 98 height 6
click at [196, 155] on button "Iesniegt" at bounding box center [212, 159] width 48 height 12
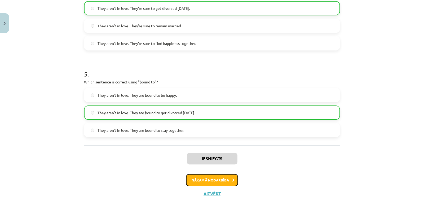
click at [216, 181] on button "Nākamā nodarbība" at bounding box center [212, 180] width 52 height 12
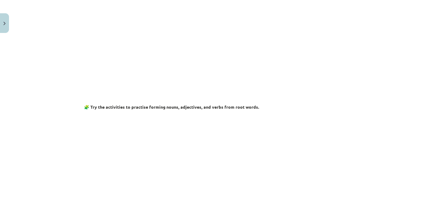
scroll to position [13, 0]
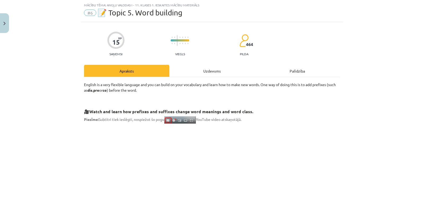
click at [185, 70] on div "Uzdevums" at bounding box center [211, 71] width 85 height 12
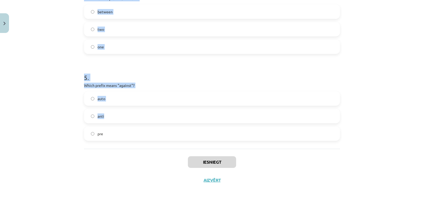
scroll to position [400, 0]
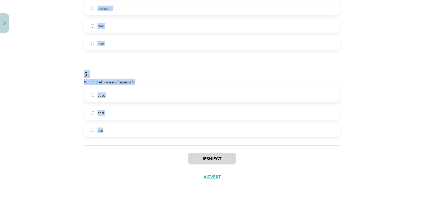
drag, startPoint x: 79, startPoint y: 79, endPoint x: 120, endPoint y: 132, distance: 67.4
click at [120, 132] on div "Mācību tēma: Angļu valodas i - 11. klases 1. ieskaites mācību materiāls #6 📝 To…" at bounding box center [212, 99] width 424 height 199
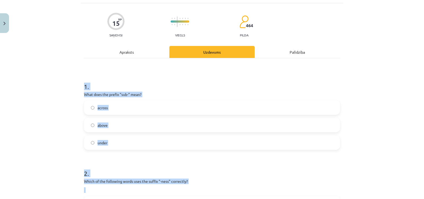
scroll to position [0, 0]
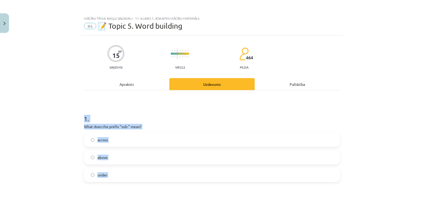
click at [35, 120] on div "Mācību tēma: Angļu valodas i - 11. klases 1. ieskaites mācību materiāls #6 📝 To…" at bounding box center [212, 99] width 424 height 199
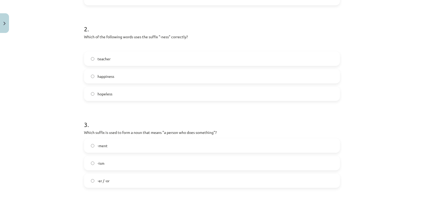
scroll to position [186, 0]
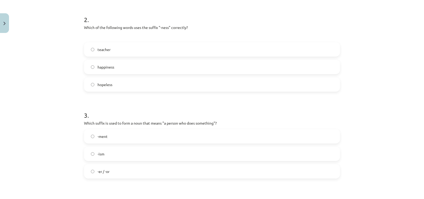
click at [101, 66] on span "happiness" at bounding box center [106, 67] width 17 height 6
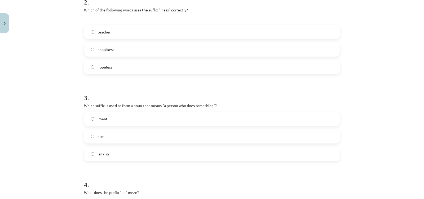
scroll to position [212, 0]
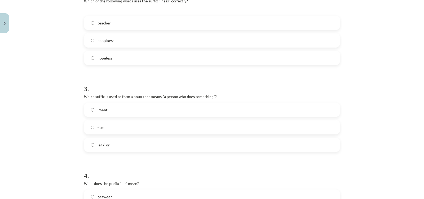
click at [101, 145] on span "-er / -or" at bounding box center [104, 145] width 12 height 6
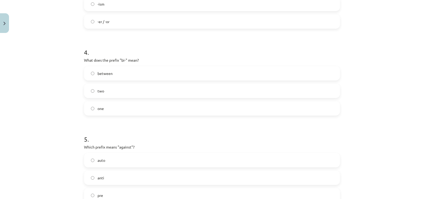
scroll to position [345, 0]
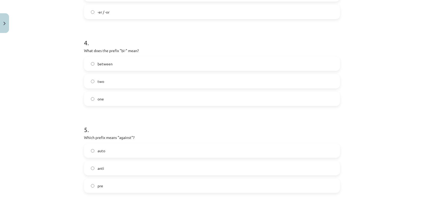
drag, startPoint x: 110, startPoint y: 85, endPoint x: 108, endPoint y: 80, distance: 5.3
click at [110, 84] on label "two" at bounding box center [212, 81] width 255 height 13
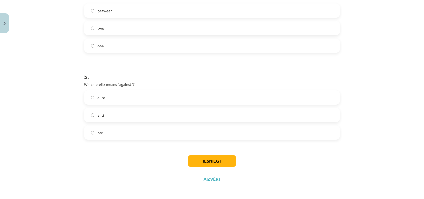
scroll to position [400, 0]
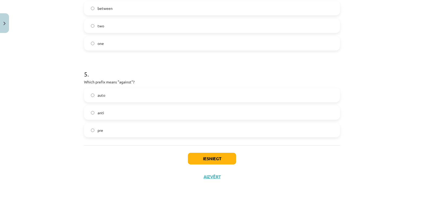
click at [101, 112] on span "anti" at bounding box center [101, 113] width 7 height 6
click at [224, 158] on button "Iesniegt" at bounding box center [212, 159] width 48 height 12
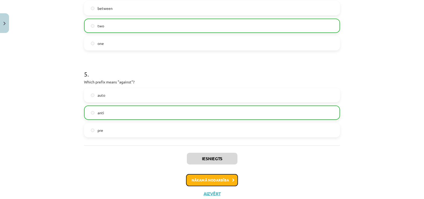
click at [212, 175] on button "Nākamā nodarbība" at bounding box center [212, 180] width 52 height 12
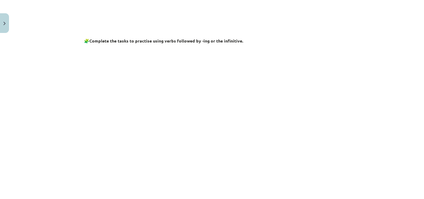
scroll to position [13, 0]
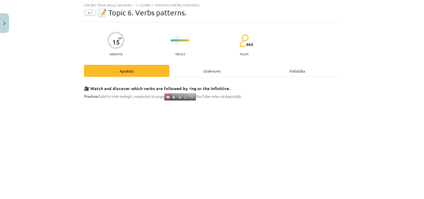
click at [194, 72] on div "Uzdevums" at bounding box center [211, 71] width 85 height 12
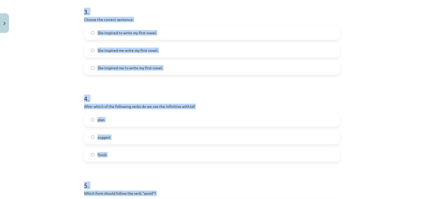
scroll to position [385, 0]
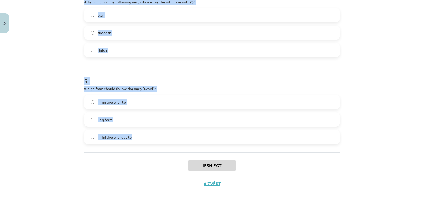
drag, startPoint x: 80, startPoint y: 24, endPoint x: 184, endPoint y: 150, distance: 163.2
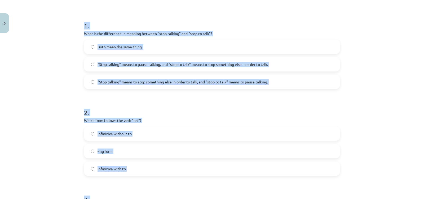
scroll to position [66, 0]
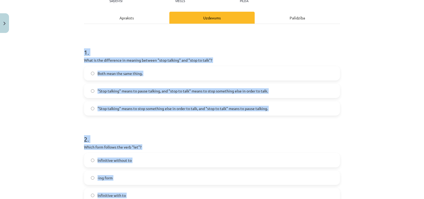
click at [76, 95] on div "Mācību tēma: Angļu valodas i - 11. klases 1. ieskaites mācību materiāls #7 📝 To…" at bounding box center [212, 99] width 424 height 199
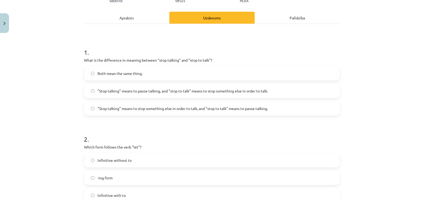
click at [216, 92] on span ""Stop talking" means to pause talking, and "stop to talk" means to stop somethi…" at bounding box center [183, 91] width 171 height 6
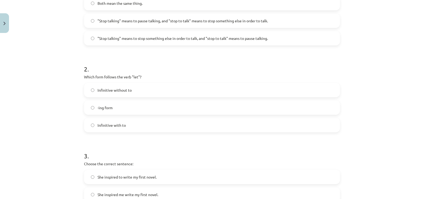
scroll to position [146, 0]
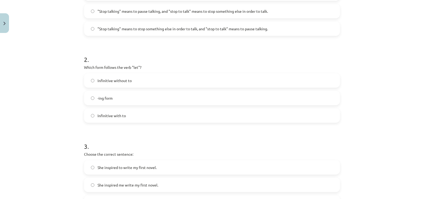
click at [111, 82] on span "Infinitive without to" at bounding box center [115, 81] width 34 height 6
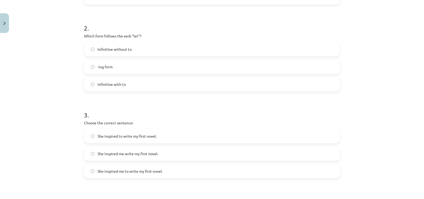
scroll to position [225, 0]
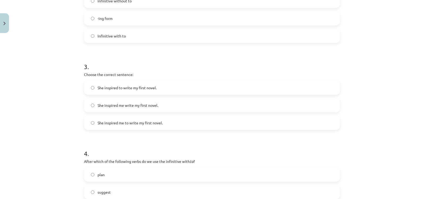
click at [125, 106] on span "She inspired me write my first novel." at bounding box center [128, 105] width 61 height 6
click at [130, 120] on span "She inspired me to write my first novel." at bounding box center [130, 123] width 65 height 6
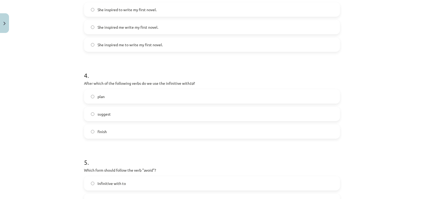
scroll to position [332, 0]
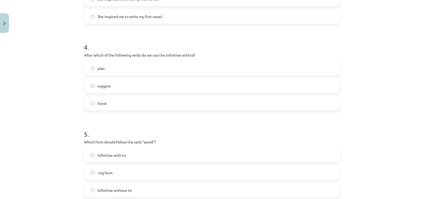
click at [116, 73] on label "plan" at bounding box center [212, 68] width 255 height 13
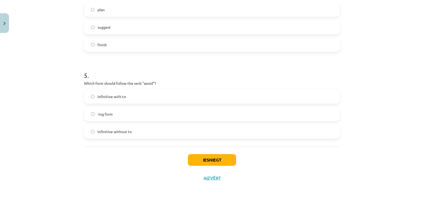
scroll to position [392, 0]
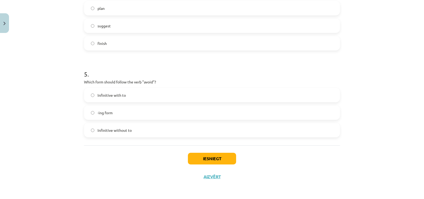
click at [98, 111] on span "-ing form" at bounding box center [105, 113] width 15 height 6
click at [201, 158] on button "Iesniegt" at bounding box center [212, 159] width 48 height 12
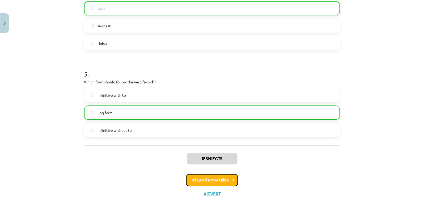
click at [207, 177] on button "Nākamā nodarbība" at bounding box center [212, 180] width 52 height 12
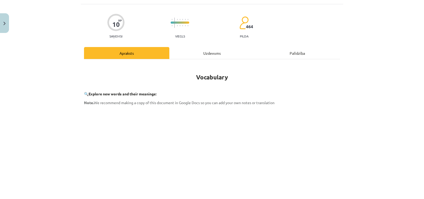
scroll to position [13, 0]
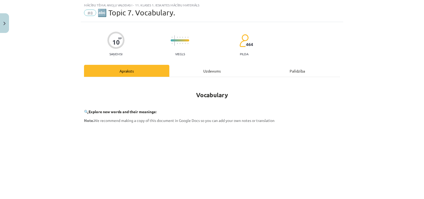
click at [206, 68] on div "Uzdevums" at bounding box center [211, 71] width 85 height 12
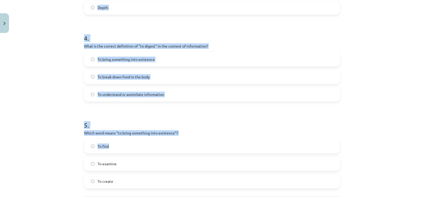
scroll to position [409, 0]
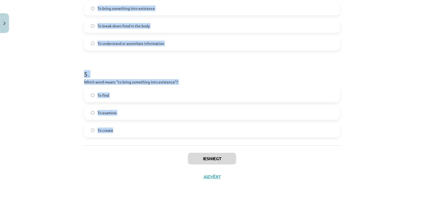
drag, startPoint x: 80, startPoint y: 27, endPoint x: 180, endPoint y: 144, distance: 153.9
click at [75, 71] on div "Mācību tēma: Angļu valodas i - 11. klases 1. ieskaites mācību materiāls #8 🔤 To…" at bounding box center [212, 99] width 424 height 199
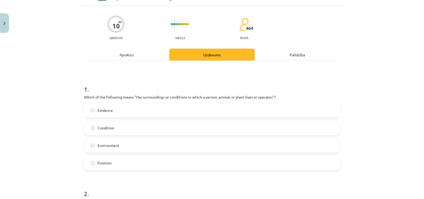
scroll to position [53, 0]
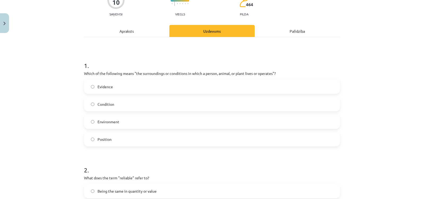
click at [116, 122] on span "Environment" at bounding box center [109, 122] width 22 height 6
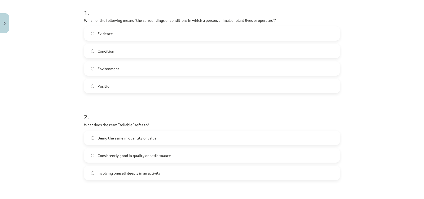
click at [138, 154] on span "Consistently good in quality or performance" at bounding box center [134, 156] width 73 height 6
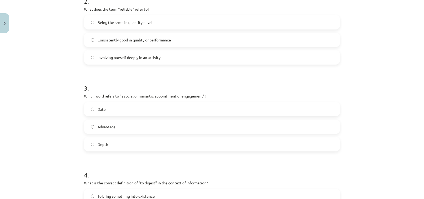
scroll to position [239, 0]
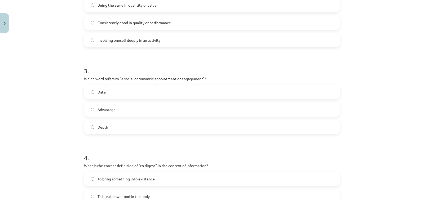
click at [142, 198] on span "To break down food in the body" at bounding box center [124, 196] width 52 height 6
click at [106, 90] on label "Date" at bounding box center [212, 91] width 255 height 13
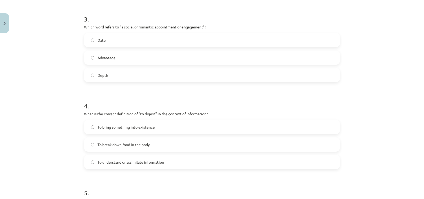
scroll to position [292, 0]
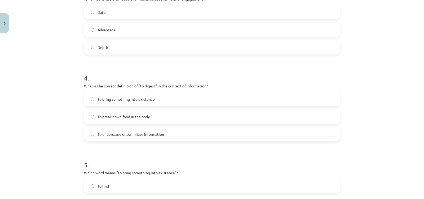
click at [132, 133] on span "To understand or assimilate information" at bounding box center [131, 134] width 67 height 6
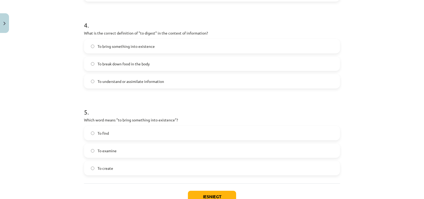
scroll to position [371, 0]
click at [107, 171] on label "To create" at bounding box center [212, 167] width 255 height 13
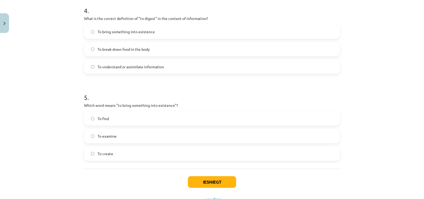
scroll to position [409, 0]
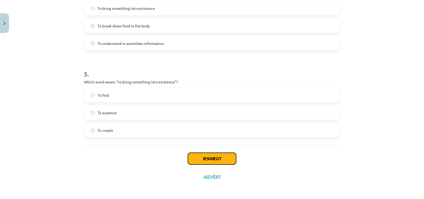
click at [192, 160] on button "Iesniegt" at bounding box center [212, 159] width 48 height 12
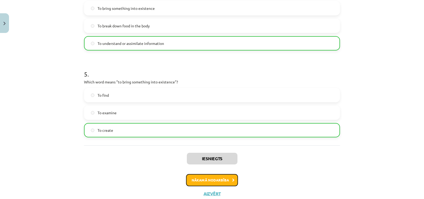
click at [202, 179] on button "Nākamā nodarbība" at bounding box center [212, 180] width 52 height 12
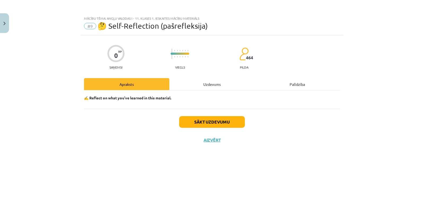
click at [204, 79] on div "Uzdevums" at bounding box center [211, 84] width 85 height 12
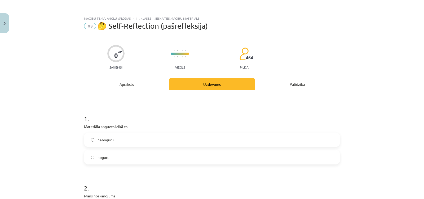
scroll to position [27, 0]
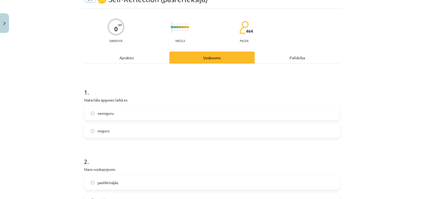
click at [103, 114] on span "nenoguru" at bounding box center [106, 113] width 16 height 6
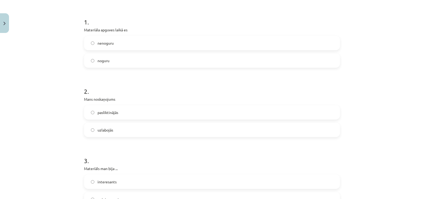
scroll to position [106, 0]
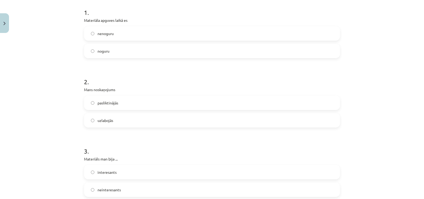
click at [94, 118] on label "uzlabojās" at bounding box center [212, 120] width 255 height 13
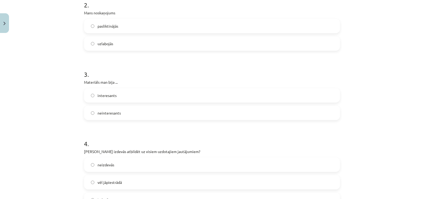
scroll to position [186, 0]
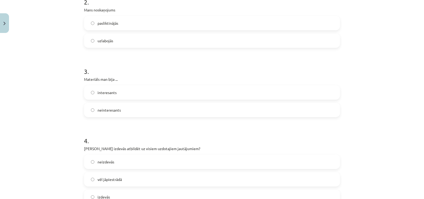
click at [104, 95] on span "interesants" at bounding box center [107, 93] width 19 height 6
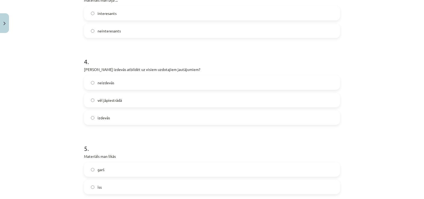
scroll to position [265, 0]
click at [103, 102] on span "vēl jāpiestrādā" at bounding box center [110, 100] width 24 height 6
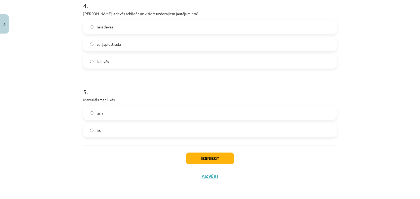
scroll to position [321, 0]
click at [109, 113] on label "garš" at bounding box center [212, 112] width 255 height 13
click at [216, 161] on button "Iesniegt" at bounding box center [212, 159] width 48 height 12
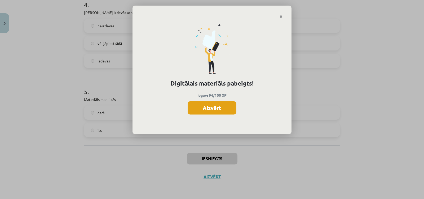
click at [202, 110] on button "Aizvērt" at bounding box center [212, 107] width 49 height 13
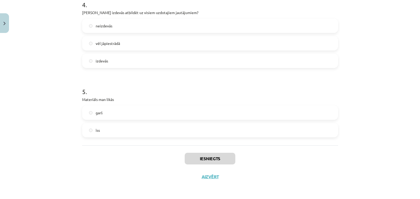
click at [124, 198] on div "Mācību tēma: Angļu valodas i - 11. klases 1. ieskaites mācību materiāls #9 🤔 Se…" at bounding box center [210, 99] width 420 height 199
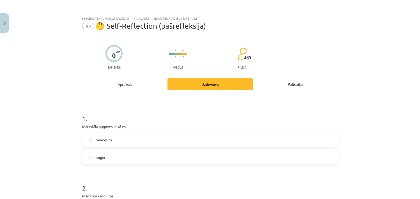
scroll to position [212, 0]
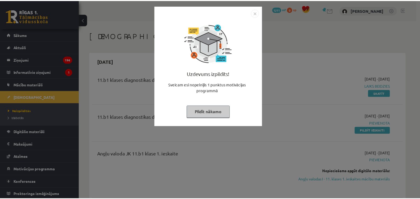
scroll to position [53, 0]
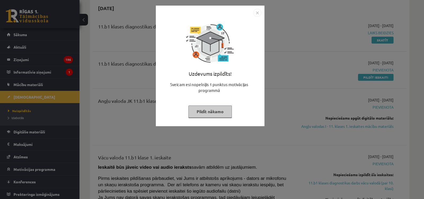
click at [192, 114] on button "Pildīt nākamo" at bounding box center [211, 111] width 44 height 12
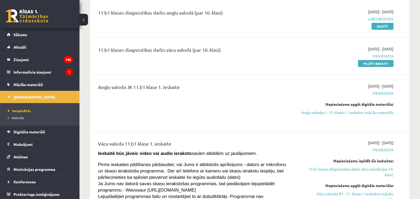
scroll to position [27, 0]
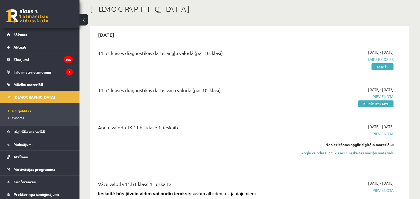
click at [321, 155] on link "Angļu valodas I - 11. klases 1. ieskaites mācību materiāls" at bounding box center [347, 153] width 93 height 6
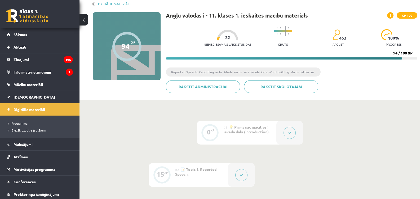
scroll to position [27, 0]
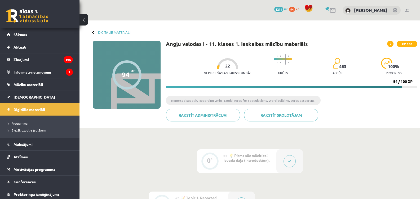
scroll to position [27, 0]
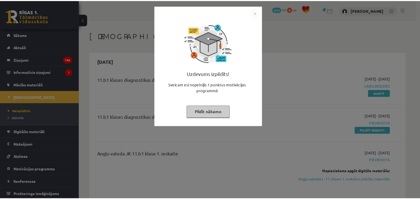
scroll to position [27, 0]
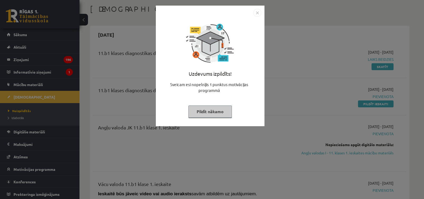
click at [189, 115] on button "Pildīt nākamo" at bounding box center [211, 111] width 44 height 12
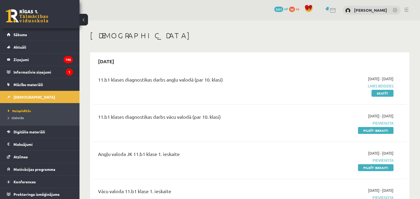
scroll to position [27, 0]
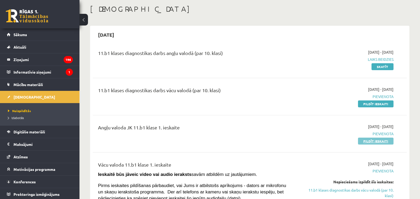
click at [367, 141] on link "Pildīt ieskaiti" at bounding box center [376, 140] width 36 height 7
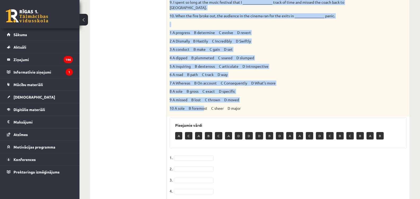
scroll to position [224, 0]
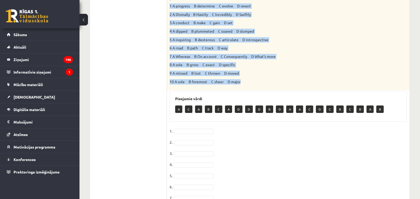
drag, startPoint x: 170, startPoint y: 40, endPoint x: 245, endPoint y: 75, distance: 82.5
copy div "Loremi dol sitamet consect. 9. Adi elits do eiusmod temp inc utlabor __________…"
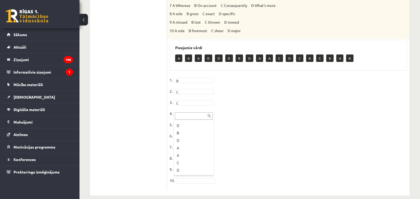
scroll to position [53, 0]
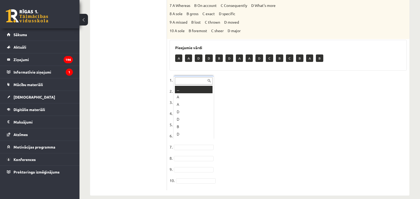
drag, startPoint x: 178, startPoint y: 141, endPoint x: 182, endPoint y: 158, distance: 17.6
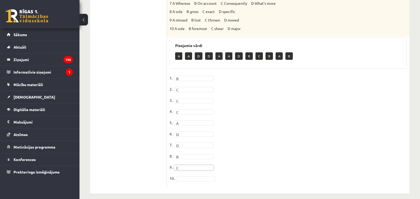
scroll to position [21, 0]
drag, startPoint x: 181, startPoint y: 147, endPoint x: 185, endPoint y: 157, distance: 10.3
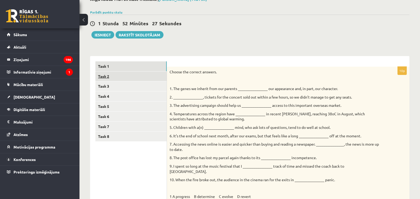
scroll to position [12, 0]
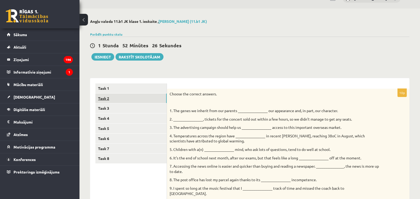
click at [108, 96] on link "Task 2" at bounding box center [130, 98] width 71 height 10
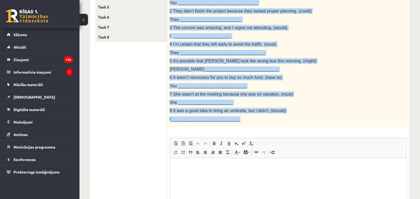
scroll to position [167, 0]
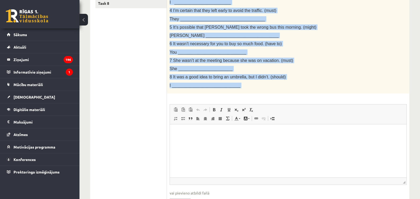
drag, startPoint x: 168, startPoint y: 96, endPoint x: 256, endPoint y: 93, distance: 88.4
click at [256, 93] on div "8p Rewrite the second sentence so that it has a similar meaning to the first se…" at bounding box center [288, 74] width 243 height 281
copy div "Loremip dol sitame consecte ad elit se doe t incidid utlabor et dol magna aliqu…"
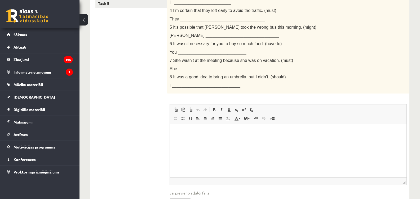
click at [132, 195] on ul "Task 1 Task 2 Task 3 Task 4 Task 5 Task 6 Task 7 Task 8" at bounding box center [131, 71] width 72 height 286
click at [176, 136] on html at bounding box center [288, 132] width 237 height 16
click at [181, 131] on span "Вставить" at bounding box center [179, 132] width 6 height 8
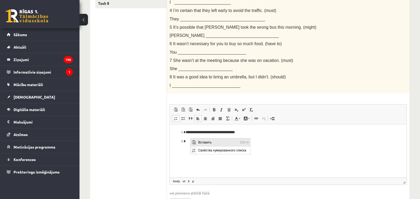
click at [192, 142] on span "Вставить" at bounding box center [194, 142] width 4 height 4
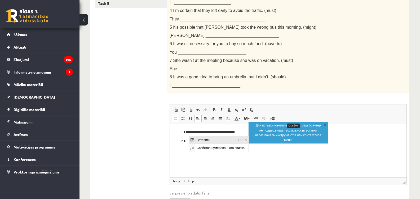
click at [194, 139] on span "Вставить" at bounding box center [192, 140] width 4 height 4
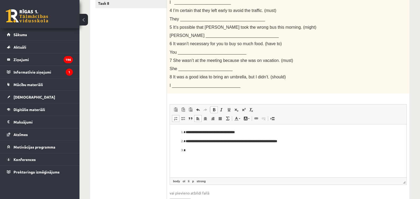
drag, startPoint x: 188, startPoint y: 152, endPoint x: 358, endPoint y: 271, distance: 207.4
drag, startPoint x: 195, startPoint y: 149, endPoint x: 212, endPoint y: 176, distance: 31.9
click at [195, 149] on span "Вставить" at bounding box center [215, 151] width 42 height 8
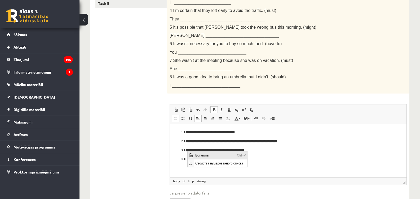
drag, startPoint x: 199, startPoint y: 154, endPoint x: 223, endPoint y: 180, distance: 35.7
click at [199, 154] on span "Вставить" at bounding box center [215, 155] width 42 height 8
drag, startPoint x: 191, startPoint y: 167, endPoint x: 362, endPoint y: 286, distance: 208.1
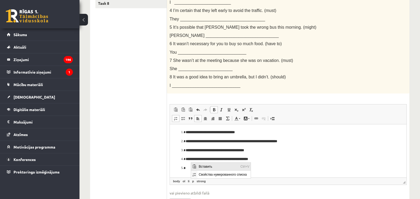
click at [196, 164] on span "Вставить" at bounding box center [194, 166] width 4 height 4
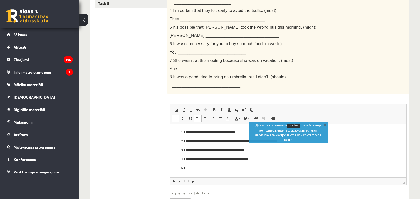
drag, startPoint x: 187, startPoint y: 169, endPoint x: 358, endPoint y: 288, distance: 208.0
drag, startPoint x: 222, startPoint y: 214, endPoint x: 205, endPoint y: 169, distance: 48.5
click at [205, 169] on span "Вставить" at bounding box center [215, 168] width 42 height 8
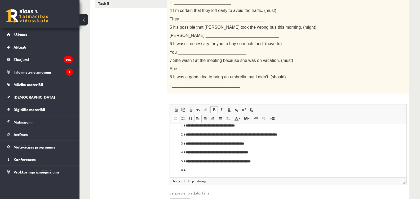
scroll to position [8, 0]
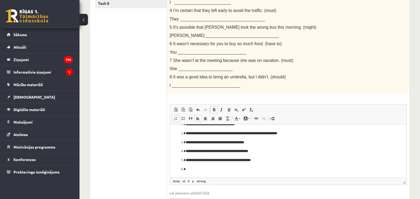
drag, startPoint x: 189, startPoint y: 171, endPoint x: 359, endPoint y: 289, distance: 207.7
drag, startPoint x: 214, startPoint y: 216, endPoint x: 195, endPoint y: 169, distance: 50.7
click at [195, 169] on span "Вставить" at bounding box center [192, 170] width 6 height 8
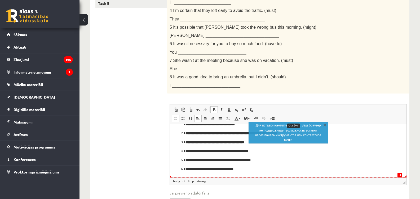
scroll to position [11, 0]
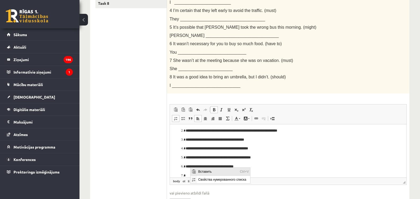
click at [206, 171] on span "Вставить" at bounding box center [218, 171] width 42 height 8
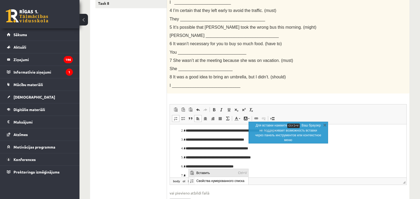
click at [190, 171] on span "Вставить" at bounding box center [192, 173] width 4 height 4
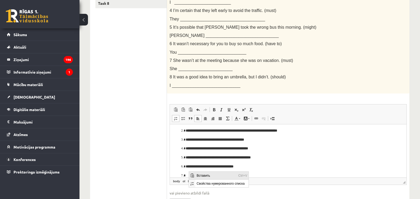
click at [194, 175] on span "Вставить" at bounding box center [192, 175] width 6 height 8
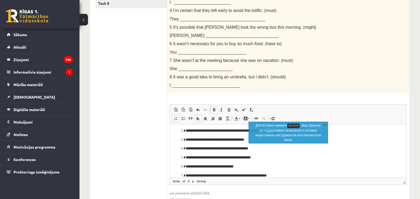
scroll to position [20, 0]
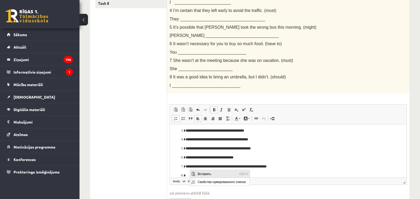
click at [194, 172] on span "Вставить" at bounding box center [193, 174] width 4 height 4
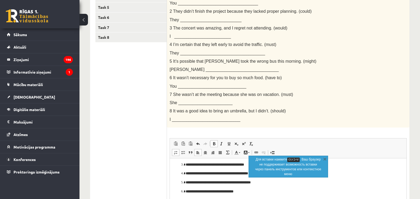
scroll to position [34, 0]
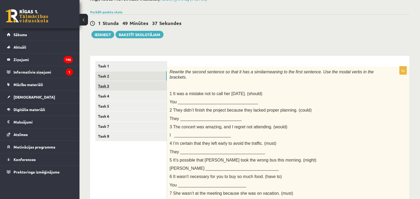
click at [114, 89] on link "Task 3" at bounding box center [130, 86] width 71 height 10
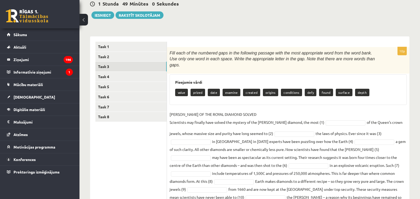
scroll to position [69, 0]
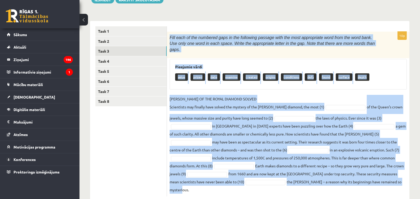
drag, startPoint x: 169, startPoint y: 37, endPoint x: 383, endPoint y: 177, distance: 256.0
click at [387, 177] on div "10p Fill each of the numbered gaps in the following passage with the most appro…" at bounding box center [288, 114] width 243 height 165
copy div "Lore ipsu do sit ametcons adip el sed doeiusmod tempori utla etd magn aliquaeni…"
click at [107, 63] on link "Task 4" at bounding box center [130, 61] width 71 height 10
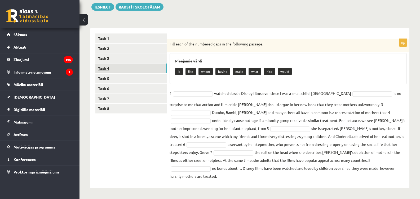
scroll to position [54, 0]
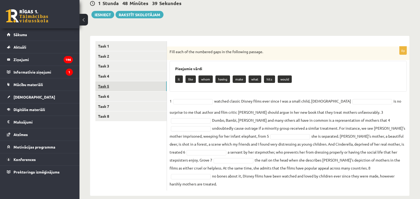
click at [105, 86] on link "Task 5" at bounding box center [130, 86] width 71 height 10
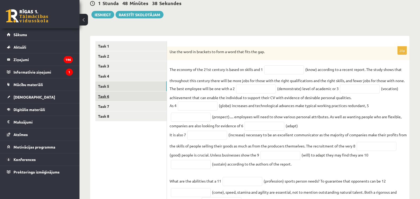
click at [109, 96] on link "Task 6" at bounding box center [130, 96] width 71 height 10
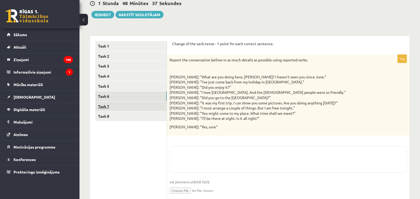
click at [108, 106] on link "Task 7" at bounding box center [130, 106] width 71 height 10
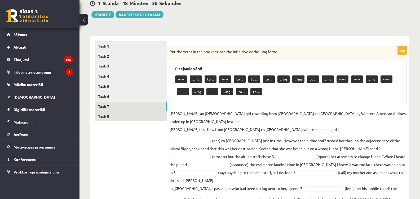
click at [107, 116] on link "Task 8" at bounding box center [130, 116] width 71 height 10
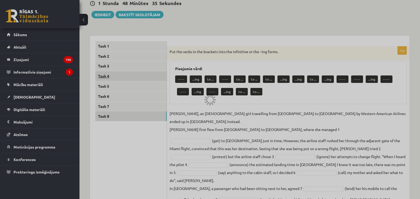
scroll to position [45, 0]
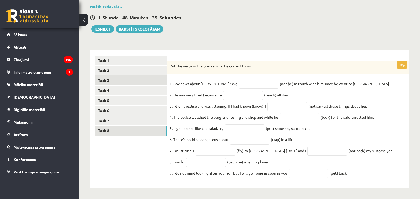
click at [105, 75] on link "Task 3" at bounding box center [130, 80] width 71 height 10
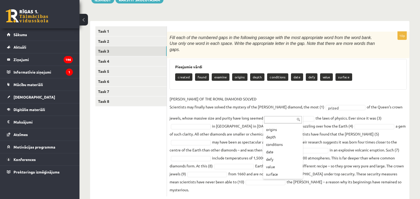
scroll to position [29, 0]
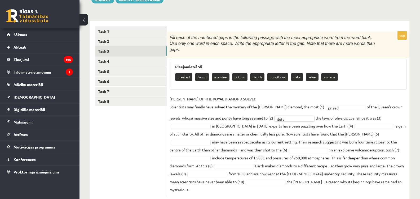
click at [377, 111] on fieldset "[PERSON_NAME] OF THE ROYAL DIAMOND SOLVED Scientists may finally have solved th…" at bounding box center [288, 144] width 237 height 99
click at [380, 115] on fieldset "[PERSON_NAME] OF THE ROYAL DIAMOND SOLVED Scientists may finally have solved th…" at bounding box center [288, 144] width 237 height 99
click at [379, 112] on fieldset "[PERSON_NAME] OF THE ROYAL DIAMOND SOLVED Scientists may finally have solved th…" at bounding box center [288, 144] width 237 height 99
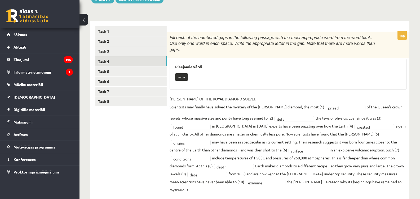
click at [106, 59] on link "Task 4" at bounding box center [130, 61] width 71 height 10
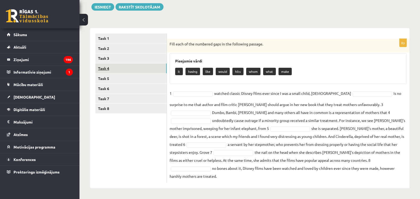
scroll to position [54, 0]
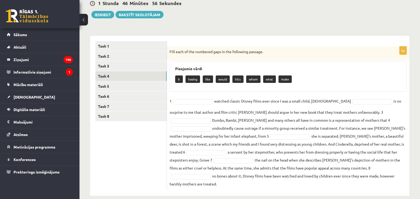
drag, startPoint x: 169, startPoint y: 48, endPoint x: 357, endPoint y: 182, distance: 231.1
click at [357, 182] on div "8p Fill each of the numbered gaps in the following passage. Pieejamie vārdi it …" at bounding box center [288, 118] width 243 height 144
copy div "Lore ipsu do sit ametcons adip el sed doeiusmod tempori. Utlaboree dolor ma ali…"
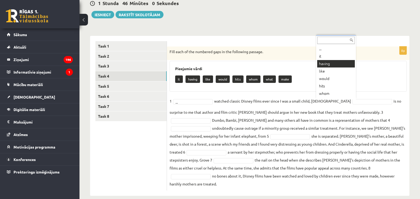
scroll to position [14, 0]
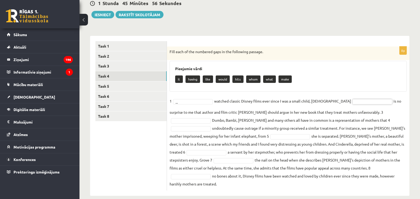
drag, startPoint x: 169, startPoint y: 48, endPoint x: 300, endPoint y: 155, distance: 169.3
drag, startPoint x: 170, startPoint y: 51, endPoint x: 322, endPoint y: 183, distance: 200.8
click at [322, 183] on div "8p Fill each of the numbered gaps in the following passage. Pieejamie vārdi it …" at bounding box center [288, 116] width 243 height 160
copy div "Lore ipsu do sit ametcons adip el sed doeiusmod tempori. Utlaboree dolor ma ali…"
click at [291, 49] on div "Fill each of the numbered gaps in the following passage." at bounding box center [288, 53] width 243 height 14
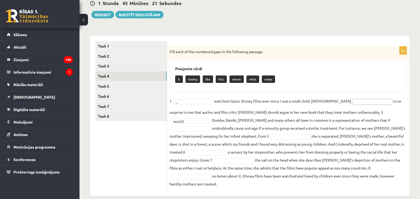
click at [189, 139] on fieldset "1 ... watched classic Disney films ever since I was a small child, [DEMOGRAPHIC…" at bounding box center [288, 142] width 237 height 91
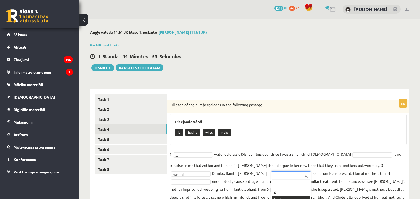
scroll to position [54, 0]
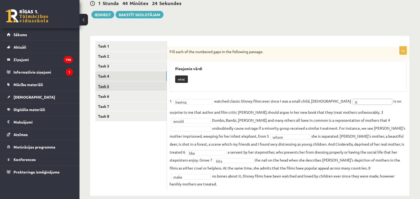
click at [101, 87] on link "Task 5" at bounding box center [130, 86] width 71 height 10
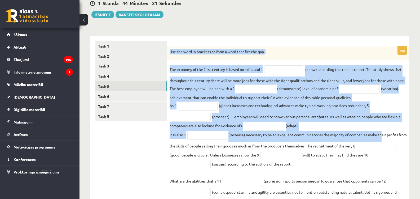
drag, startPoint x: 169, startPoint y: 49, endPoint x: 387, endPoint y: 143, distance: 238.1
click at [387, 143] on div "20p Use the word in brackets to form a word that fits the gap. The economy of t…" at bounding box center [288, 159] width 243 height 227
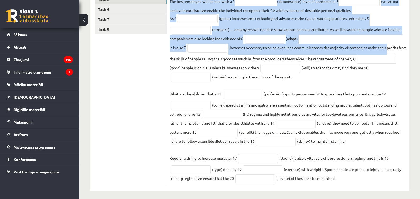
scroll to position [145, 0]
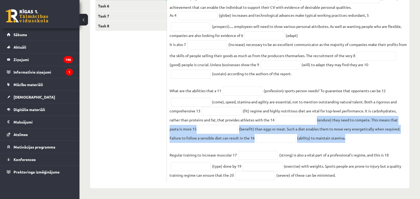
drag, startPoint x: 383, startPoint y: 142, endPoint x: 310, endPoint y: 122, distance: 75.5
click at [310, 122] on fieldset "The economy of the 21st century is based on skills and 1 (know) according to a …" at bounding box center [288, 77] width 237 height 205
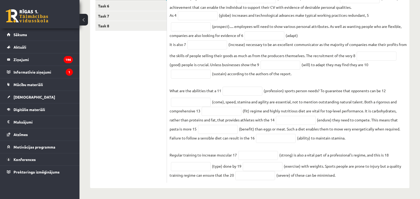
click at [151, 138] on ul "Task 1 Task 2 Task 3 Task 4 Task 5 Task 6 Task 7 Task 8" at bounding box center [131, 67] width 72 height 232
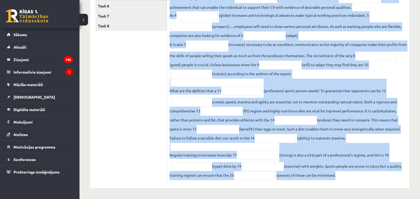
drag, startPoint x: 170, startPoint y: 66, endPoint x: 381, endPoint y: 179, distance: 239.6
click at [383, 179] on div "20p Use the word in brackets to form a word that fits the gap. The economy of t…" at bounding box center [288, 69] width 243 height 227
copy div "Use the word in brackets to form a word that fits the gap. The economy of the 2…"
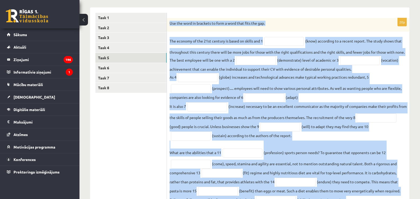
scroll to position [66, 0]
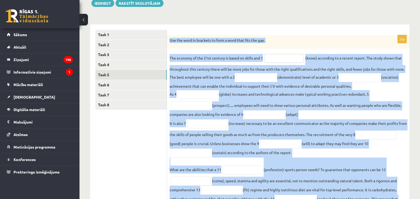
click at [288, 61] on input "text" at bounding box center [284, 58] width 40 height 9
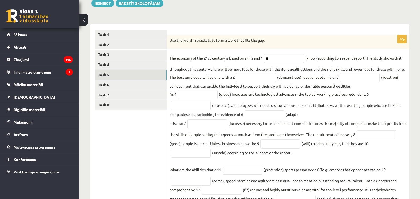
type input "*"
paste input "*********"
type input "*********"
paste input "**********"
type input "**********"
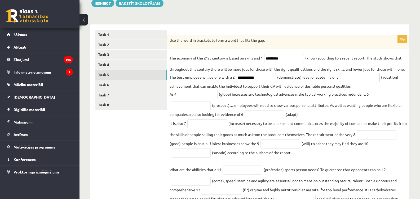
paste input "**********"
type input "**********"
paste input "**********"
type input "**********"
paste input "**********"
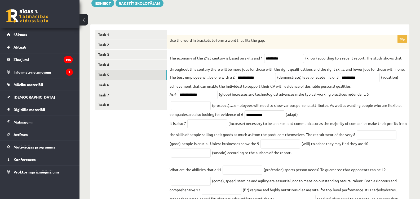
type input "**********"
paste input "**********"
type input "**********"
click at [357, 139] on input "text" at bounding box center [377, 134] width 40 height 9
paste input "****"
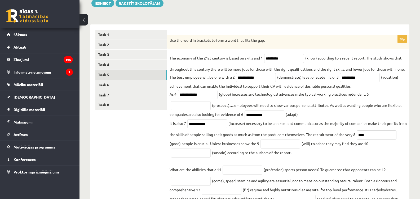
type input "****"
paste input "**********"
type input "**********"
paste input "**********"
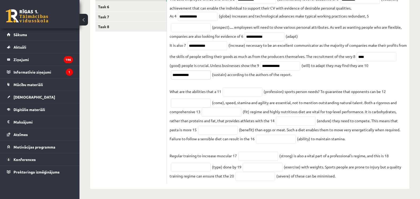
scroll to position [145, 0]
type input "*"
paste input "**********"
type input "**********"
paste input "**********"
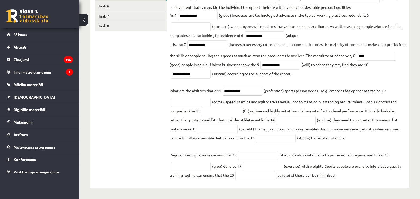
type input "**********"
paste input "********"
type input "********"
paste input "*******"
type input "*******"
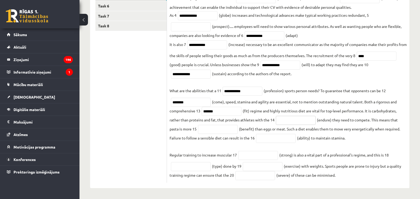
paste input "**********"
type input "**********"
paste input "**********"
type input "**********"
click at [297, 120] on input "**********" at bounding box center [296, 120] width 40 height 9
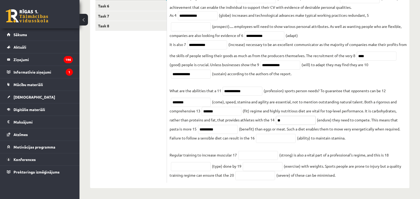
type input "*"
paste input "*********"
type input "*********"
paste input "*********"
type input "*********"
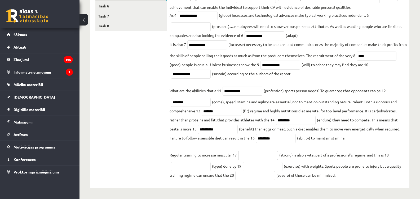
paste input "********"
type input "********"
paste input "*********"
type input "*********"
paste input "**********"
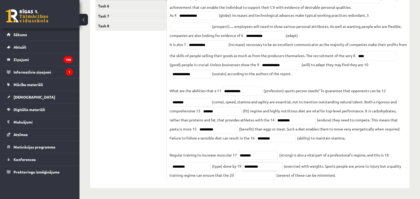
type input "**********"
paste input "********"
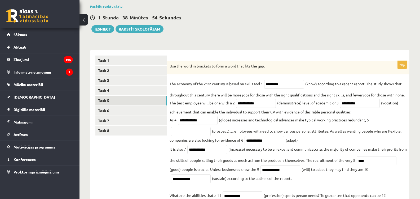
scroll to position [12, 0]
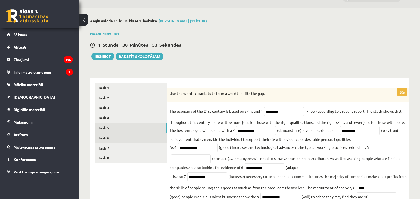
type input "********"
click at [101, 141] on link "Task 6" at bounding box center [130, 138] width 71 height 10
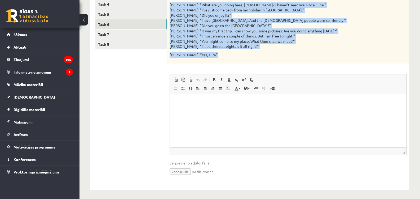
scroll to position [128, 0]
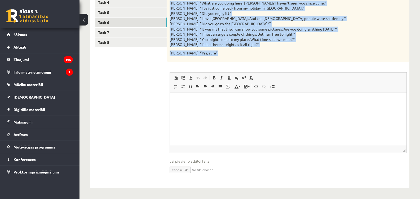
drag, startPoint x: 172, startPoint y: 32, endPoint x: 201, endPoint y: 60, distance: 40.7
click at [250, 66] on div "Change of the verb tense - 1 point for each correct sentence. 10p Report the co…" at bounding box center [288, 75] width 243 height 226
copy form "Loremi do sit amet conse - 0 adipi eli sedd eiusmod temporin. 22u Labore etd ma…"
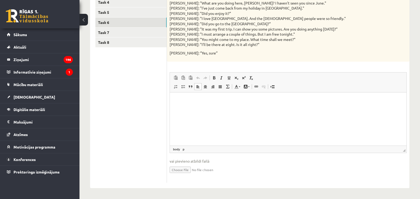
drag, startPoint x: 188, startPoint y: 107, endPoint x: 171, endPoint y: 96, distance: 20.4
drag, startPoint x: 171, startPoint y: 96, endPoint x: 180, endPoint y: 105, distance: 12.4
click at [180, 105] on html at bounding box center [288, 100] width 237 height 16
drag, startPoint x: 179, startPoint y: 103, endPoint x: 173, endPoint y: 105, distance: 5.7
drag, startPoint x: 173, startPoint y: 105, endPoint x: 176, endPoint y: 118, distance: 13.5
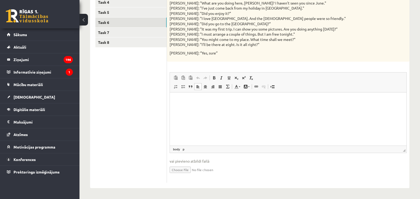
drag, startPoint x: 6, startPoint y: 26, endPoint x: 159, endPoint y: 112, distance: 175.7
click at [159, 112] on ul "Task 1 Task 2 Task 3 Task 4 Task 5 Task 6 Task 7 Task 8" at bounding box center [131, 74] width 72 height 215
click at [186, 106] on span "Вставить" at bounding box center [184, 107] width 6 height 8
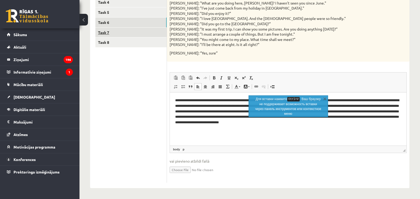
click at [100, 32] on link "Task 7" at bounding box center [130, 33] width 71 height 10
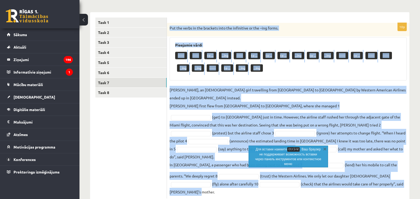
drag, startPoint x: 169, startPoint y: 27, endPoint x: 370, endPoint y: 178, distance: 251.1
click at [370, 178] on div "10p Put the verbs in the brackets into the infinitive or the –ing forms. Pieeja…" at bounding box center [288, 110] width 243 height 175
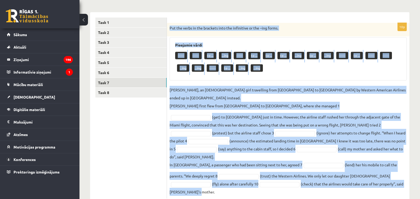
copy div "Lor ips dolor si ame consecte adip eli seddoeiusm te inc –utl etdol. Magnaaliq …"
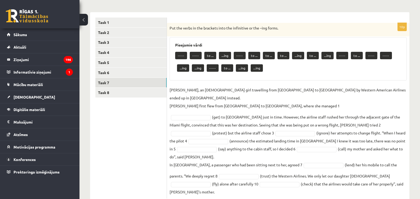
drag, startPoint x: 102, startPoint y: 196, endPoint x: 109, endPoint y: 191, distance: 8.8
click at [101, 194] on div "Angļu valoda 11.b1 [PERSON_NAME] 1. [DEMOGRAPHIC_DATA] , [PERSON_NAME] (11.b1 J…" at bounding box center [250, 78] width 341 height 271
click at [301, 98] on p "[PERSON_NAME], an [DEMOGRAPHIC_DATA] girl travelling from [GEOGRAPHIC_DATA] to …" at bounding box center [288, 98] width 237 height 24
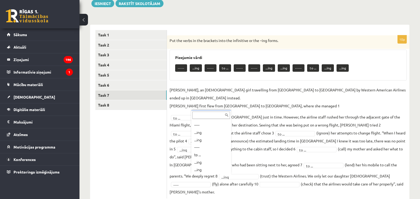
scroll to position [44, 0]
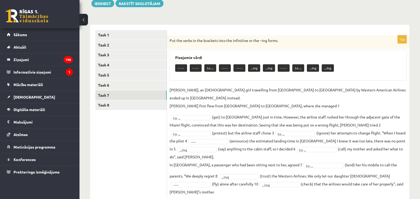
click at [369, 179] on fieldset "[PERSON_NAME], an [DEMOGRAPHIC_DATA] girl travelling from [GEOGRAPHIC_DATA] to …" at bounding box center [288, 141] width 237 height 110
click at [369, 177] on fieldset "[PERSON_NAME], an [DEMOGRAPHIC_DATA] girl travelling from [GEOGRAPHIC_DATA] to …" at bounding box center [288, 141] width 237 height 110
click at [105, 104] on link "Task 8" at bounding box center [130, 105] width 71 height 10
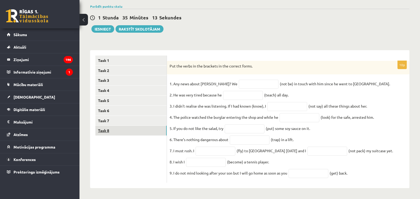
scroll to position [45, 0]
drag, startPoint x: 169, startPoint y: 59, endPoint x: 362, endPoint y: 197, distance: 236.7
click at [363, 159] on html "0 Dāvanas 1211 mP 94 xp [PERSON_NAME] Sākums Aktuāli Kā mācīties [PERSON_NAME] …" at bounding box center [210, 59] width 420 height 199
copy div "Put the verbs in the brackets in the correct forms. 1. Any news about [PERSON_N…"
drag, startPoint x: 229, startPoint y: 45, endPoint x: 226, endPoint y: 66, distance: 21.7
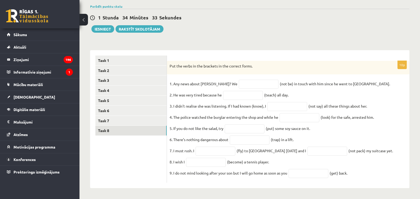
click at [229, 45] on div "****** ****** ****** ****** ****** ****** ****** ****** Task 1 Task 2 Task 3 Ta…" at bounding box center [250, 116] width 320 height 143
click at [239, 80] on input "text" at bounding box center [259, 84] width 40 height 9
paste input "**********"
type input "**********"
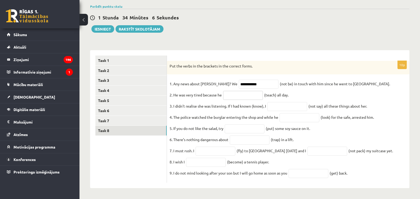
paste input "**********"
type input "**********"
paste input "**********"
type input "**********"
paste input "**********"
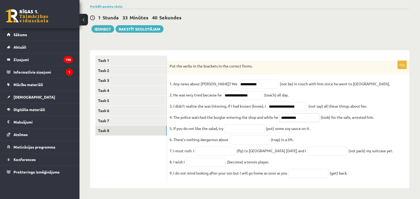
type input "**********"
paste input "*******"
type input "*******"
paste input "**********"
type input "**********"
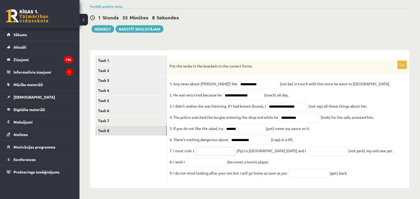
paste input "**********"
type input "**********"
click at [308, 152] on input "text" at bounding box center [328, 150] width 40 height 9
paste input "****"
type input "****"
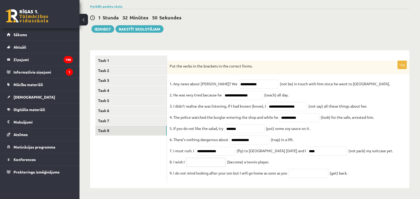
paste input "****"
type input "****"
click at [314, 150] on input "****" at bounding box center [328, 150] width 40 height 9
type input "*"
paste input "**********"
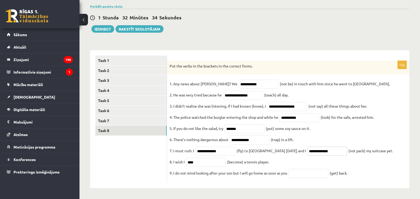
type input "**********"
click at [306, 172] on input "text" at bounding box center [309, 173] width 40 height 9
type input "*"
paste input "***"
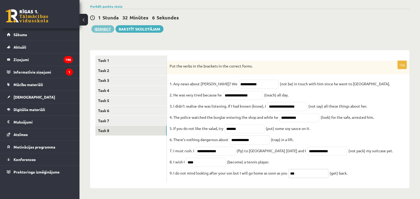
type input "***"
click at [104, 25] on button "Iesniegt" at bounding box center [103, 28] width 23 height 7
